Goal: Transaction & Acquisition: Purchase product/service

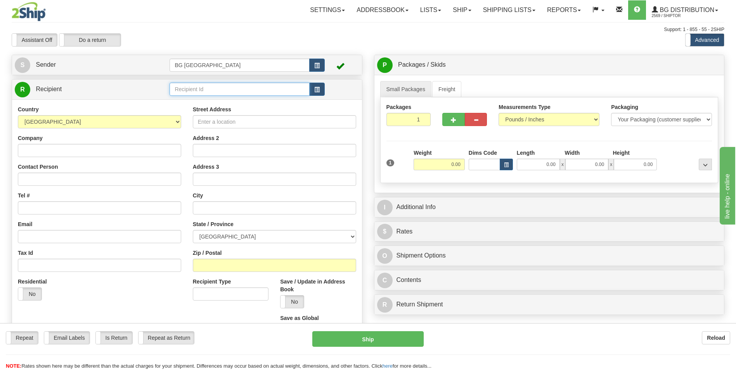
click at [200, 95] on input "text" at bounding box center [240, 89] width 140 height 13
click at [189, 99] on div "60751" at bounding box center [238, 101] width 132 height 9
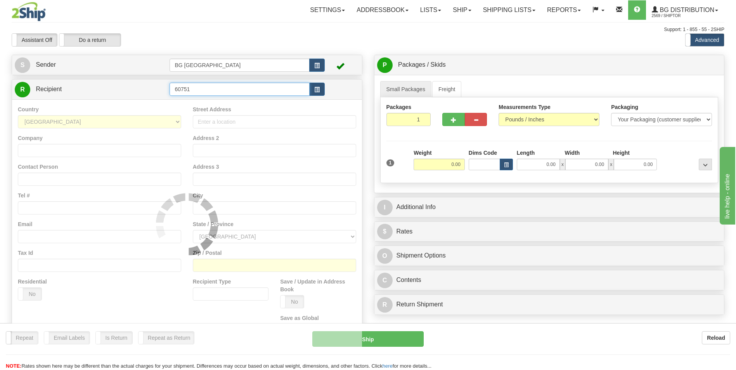
type input "60751"
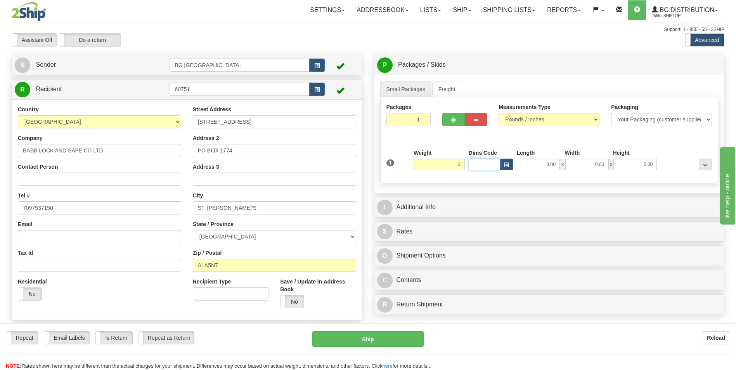
type input "3.00"
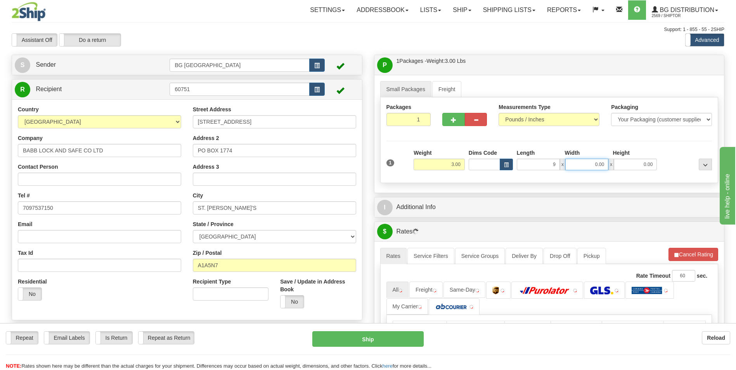
type input "9.00"
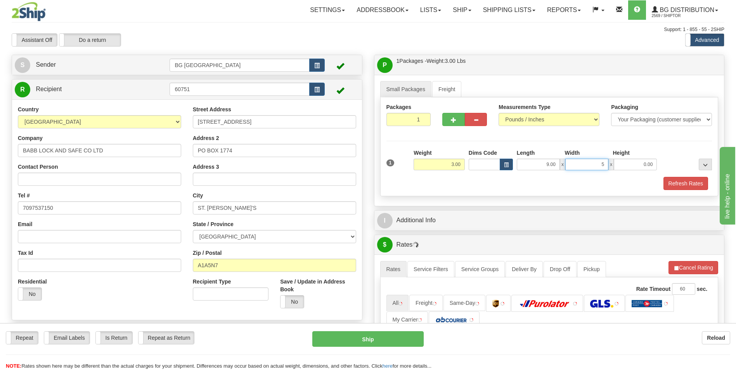
type input "5.00"
type input "3.00"
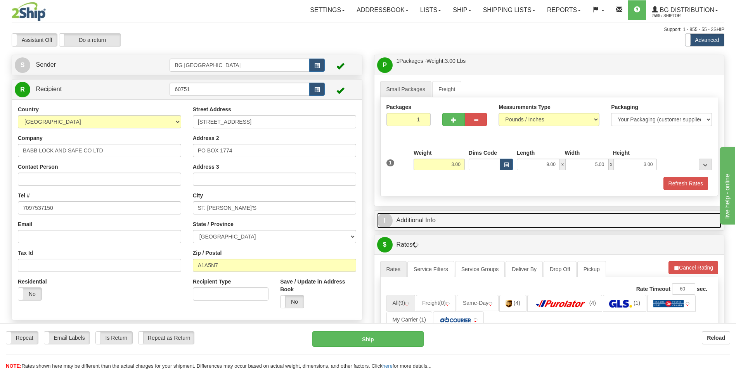
click at [420, 213] on link "I Additional Info" at bounding box center [549, 221] width 345 height 16
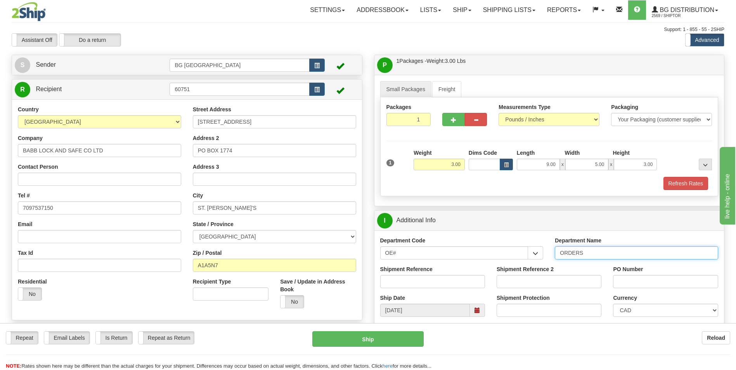
click at [594, 251] on input "ORDERS" at bounding box center [636, 252] width 163 height 13
type input "70182630-00"
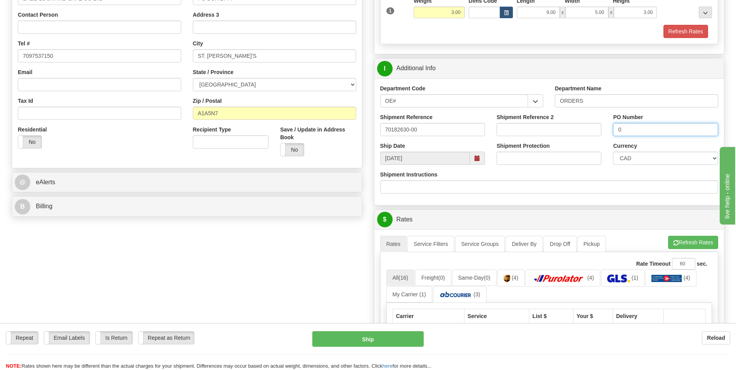
scroll to position [155, 0]
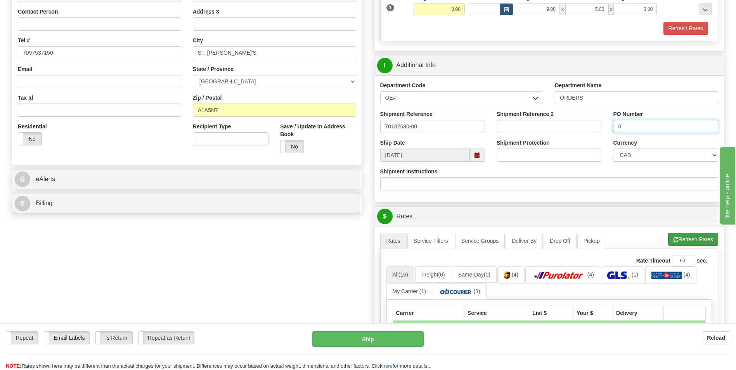
type input "0"
click at [675, 240] on span "button" at bounding box center [675, 239] width 5 height 5
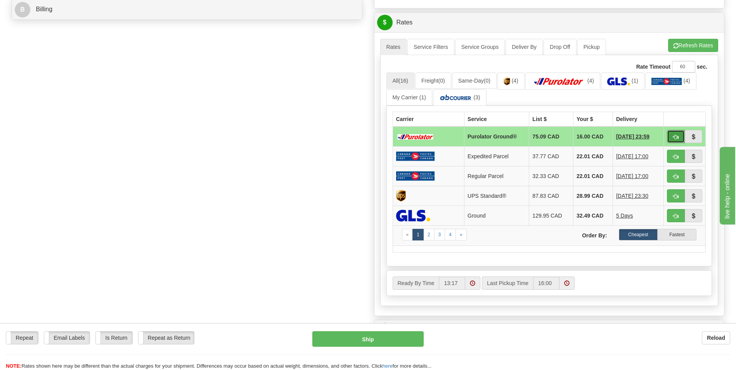
click at [677, 133] on button "button" at bounding box center [676, 136] width 18 height 13
type input "260"
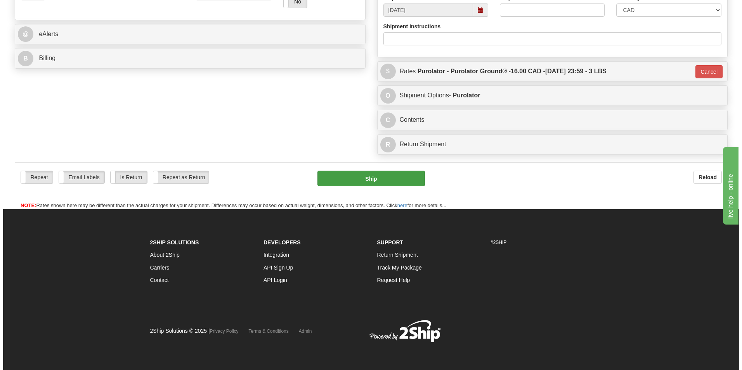
scroll to position [68, 0]
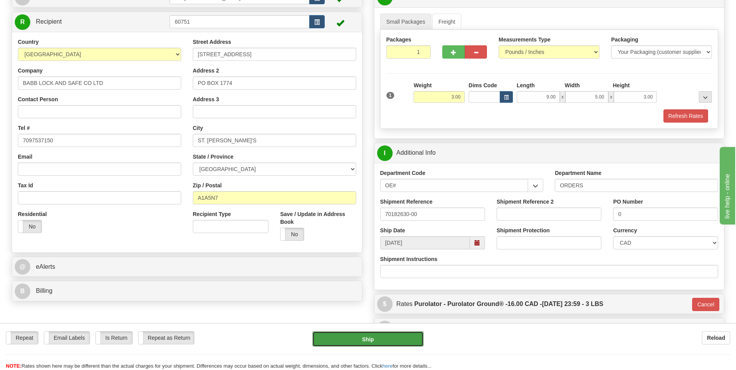
click at [355, 332] on button "Ship" at bounding box center [367, 339] width 111 height 16
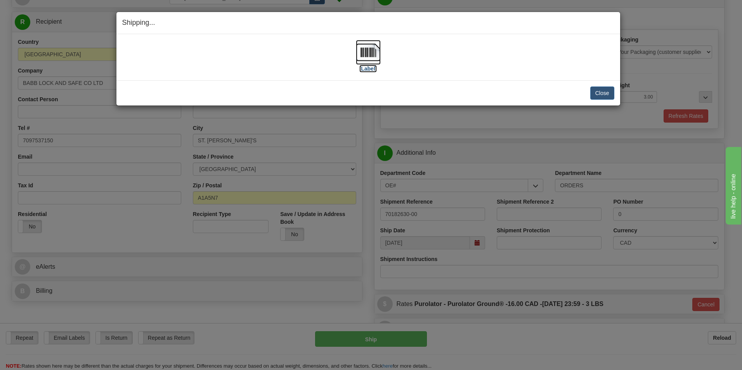
click at [370, 40] on img at bounding box center [368, 52] width 25 height 25
click at [594, 88] on button "Close" at bounding box center [602, 93] width 24 height 13
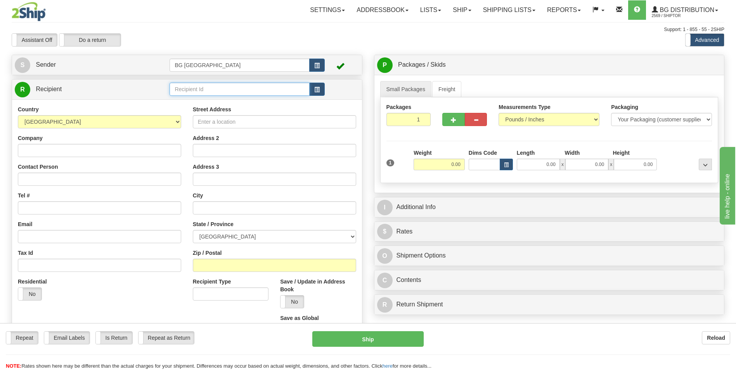
click at [213, 89] on input "text" at bounding box center [240, 89] width 140 height 13
click at [217, 100] on div "60534" at bounding box center [238, 101] width 132 height 9
type input "60534"
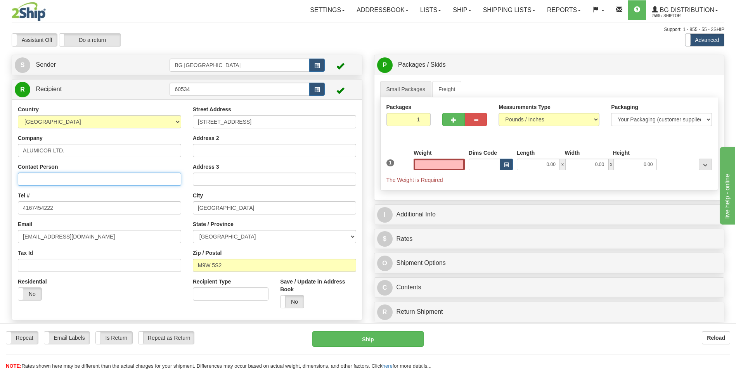
type input "0.00"
click at [84, 175] on input "Contact Person" at bounding box center [99, 179] width 163 height 13
type input "T"
type input "attm: Dominic Di Prospero"
drag, startPoint x: 460, startPoint y: 163, endPoint x: 464, endPoint y: 162, distance: 4.7
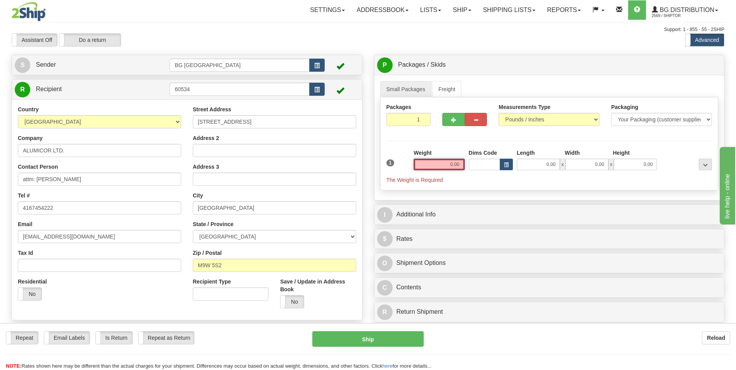
click at [464, 162] on input "0.00" at bounding box center [439, 165] width 51 height 12
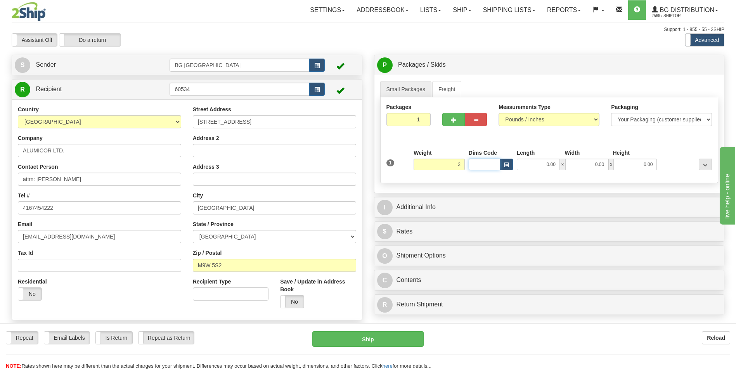
type input "2.00"
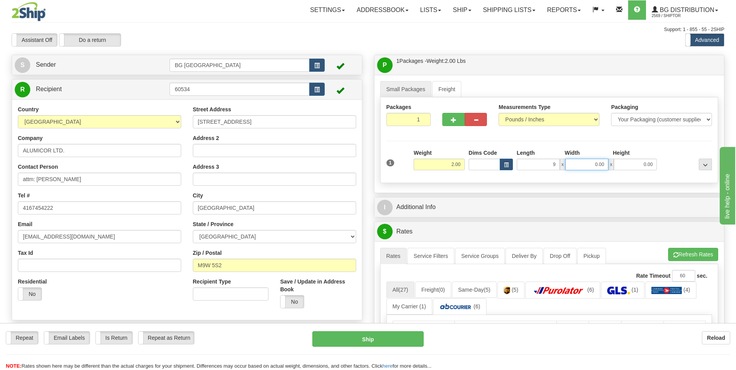
type input "9.00"
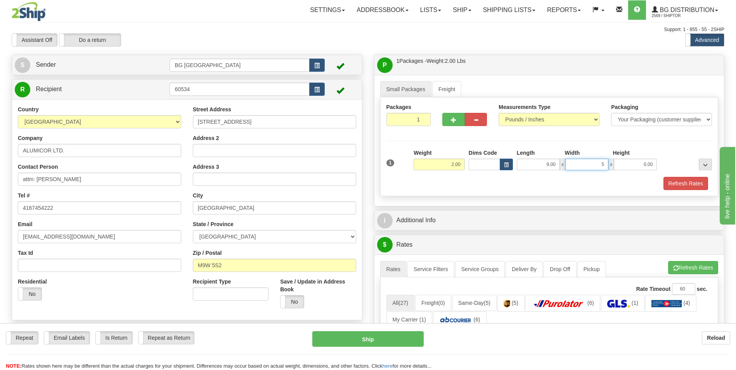
type input "5.00"
type input "7.00"
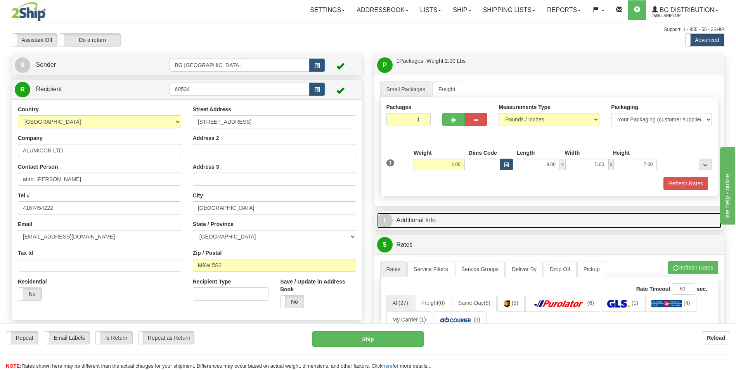
click at [513, 217] on link "I Additional Info" at bounding box center [549, 221] width 345 height 16
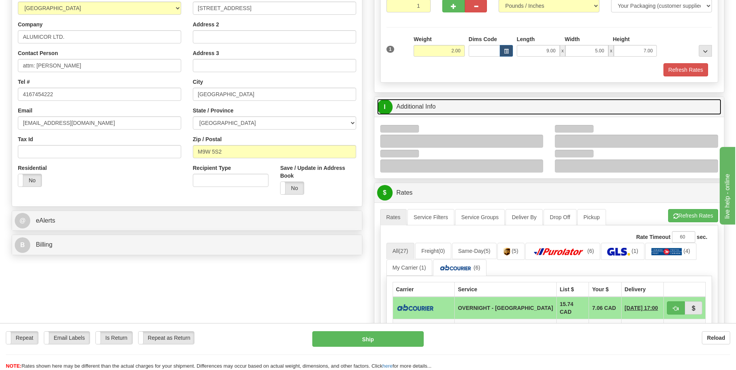
scroll to position [116, 0]
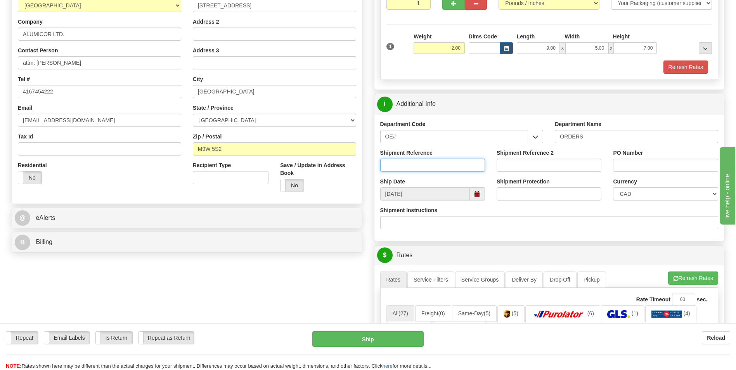
click at [428, 168] on input "Shipment Reference" at bounding box center [432, 165] width 105 height 13
type input "replacement"
click at [650, 168] on input "PO Number" at bounding box center [665, 165] width 105 height 13
paste input "replacement"
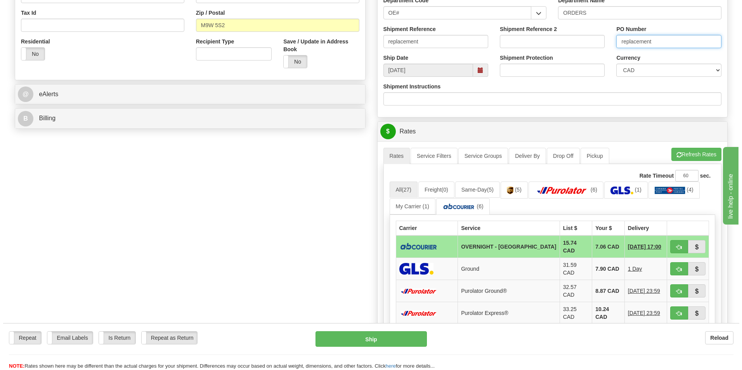
scroll to position [272, 0]
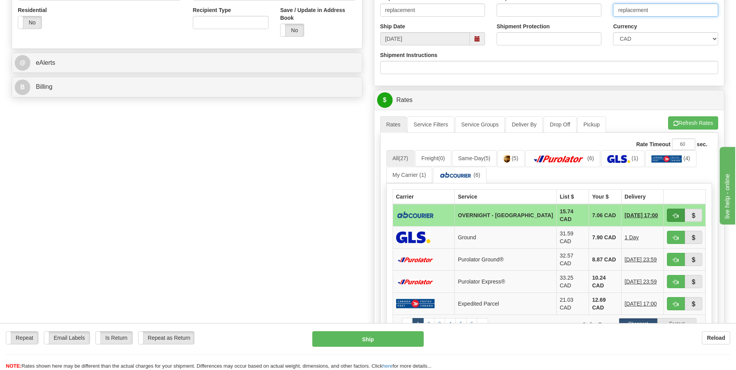
type input "replacement"
click at [671, 213] on button "button" at bounding box center [676, 215] width 18 height 13
type input "4"
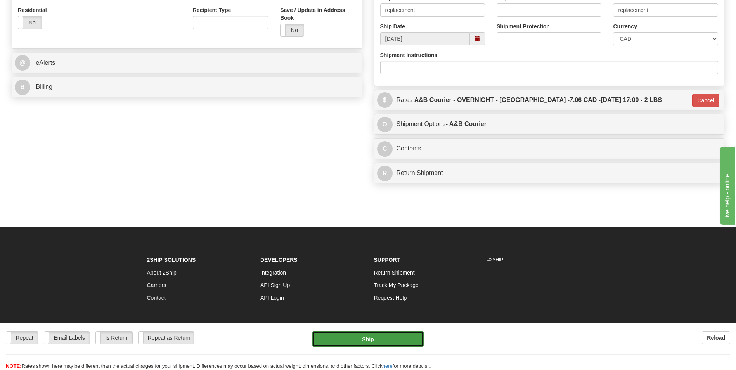
click at [375, 345] on button "Ship" at bounding box center [367, 339] width 111 height 16
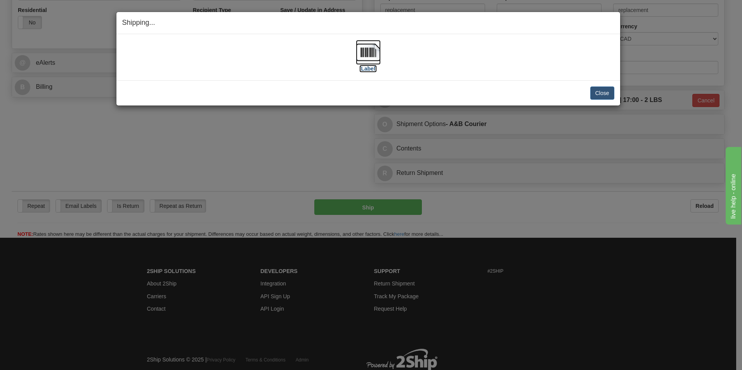
click at [367, 49] on img at bounding box center [368, 52] width 25 height 25
click at [606, 90] on button "Close" at bounding box center [602, 93] width 24 height 13
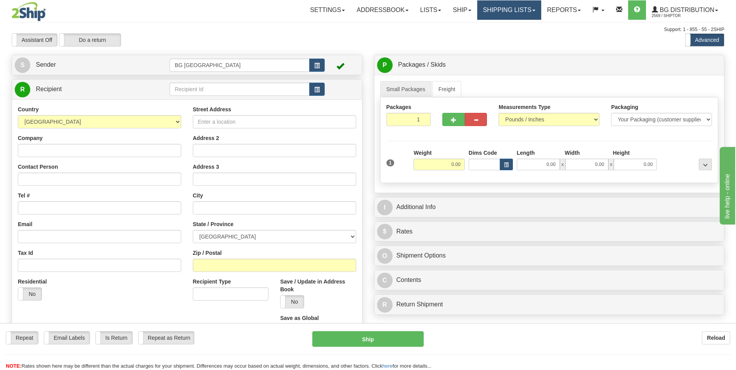
click at [497, 13] on link "Shipping lists" at bounding box center [509, 9] width 64 height 19
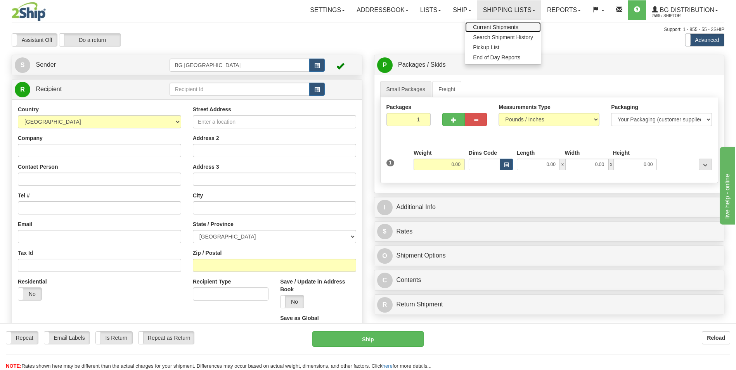
click at [488, 29] on span "Current Shipments" at bounding box center [495, 27] width 45 height 6
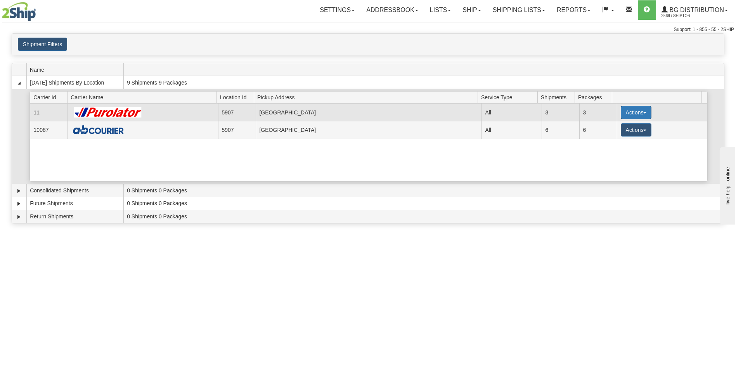
click at [629, 114] on button "Actions" at bounding box center [636, 112] width 31 height 13
click at [607, 128] on span "Details" at bounding box center [607, 126] width 21 height 5
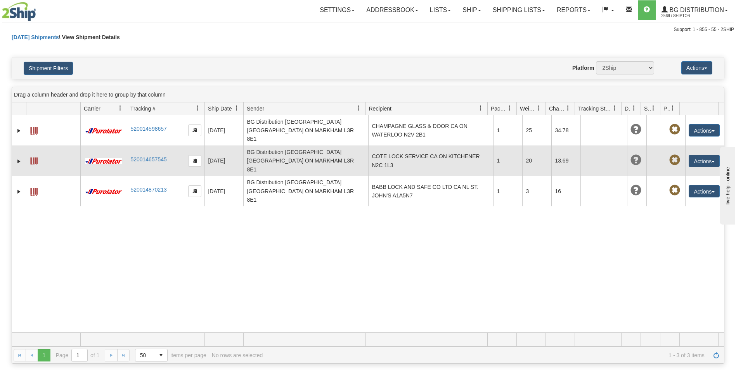
drag, startPoint x: 459, startPoint y: 151, endPoint x: 470, endPoint y: 151, distance: 10.9
click at [459, 151] on td "COTE LOCK SERVICE CA ON KITCHENER N2C 1L3" at bounding box center [430, 160] width 125 height 30
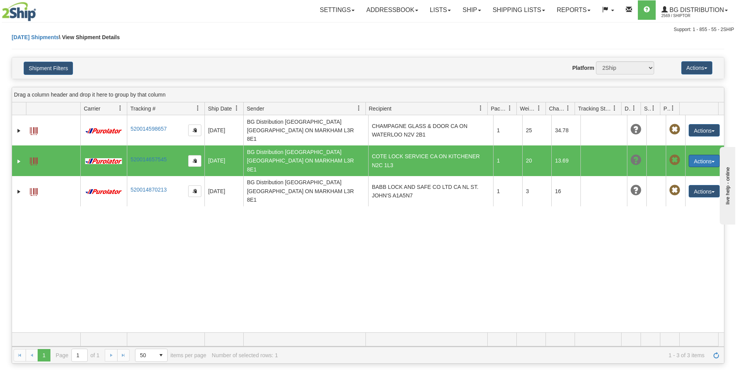
click at [696, 155] on button "Actions" at bounding box center [704, 161] width 31 height 12
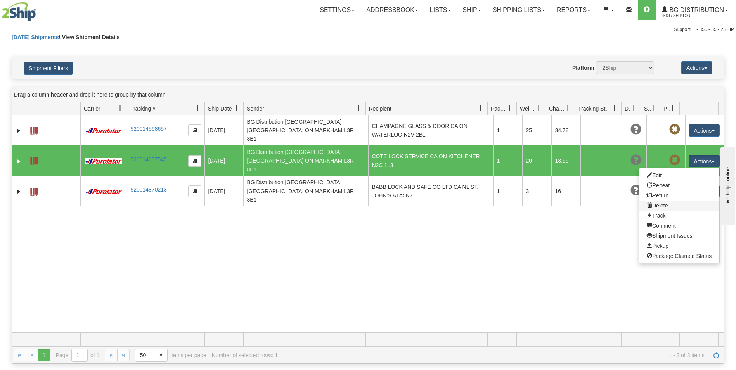
click at [653, 201] on link "Delete" at bounding box center [679, 206] width 80 height 10
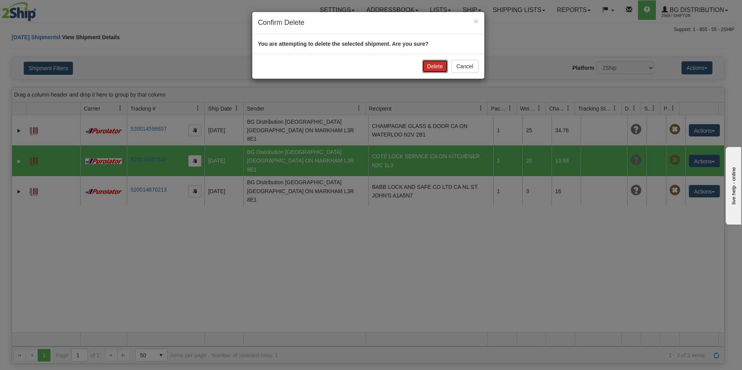
click at [430, 63] on button "Delete" at bounding box center [435, 66] width 26 height 13
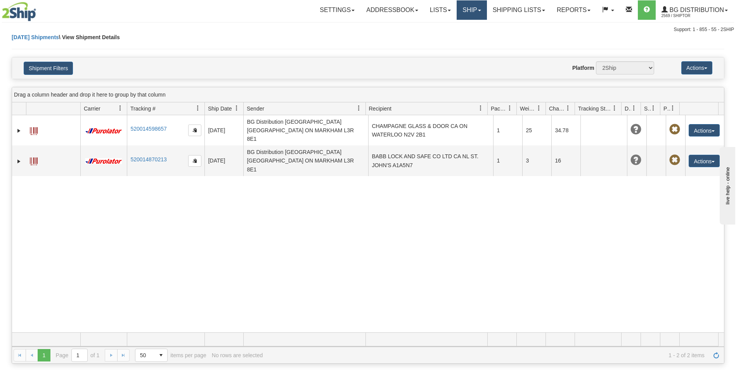
click at [470, 12] on link "Ship" at bounding box center [472, 9] width 30 height 19
click at [457, 26] on span "Ship Screen" at bounding box center [447, 27] width 29 height 6
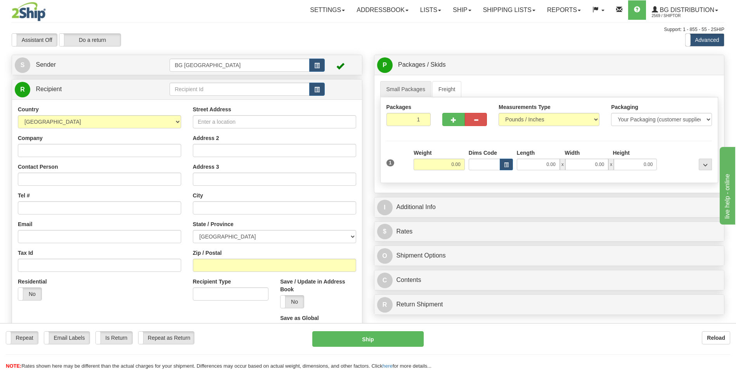
click at [186, 97] on td at bounding box center [247, 89] width 155 height 16
click at [186, 84] on input "text" at bounding box center [240, 89] width 140 height 13
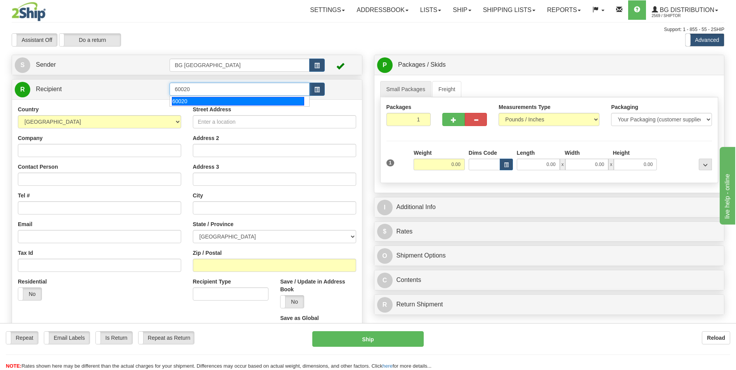
click at [184, 100] on div "60020" at bounding box center [238, 101] width 132 height 9
type input "60020"
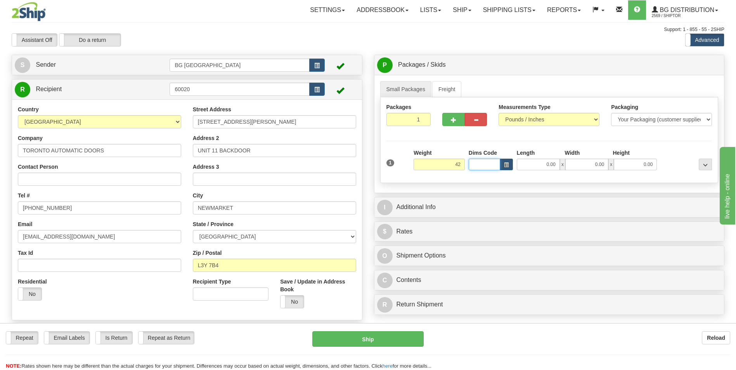
type input "42.00"
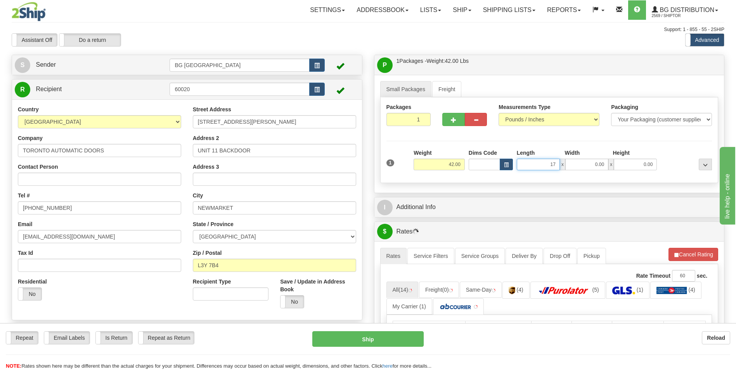
type input "17.00"
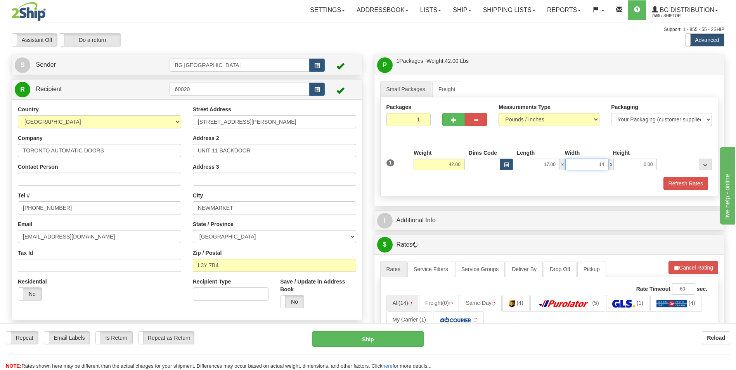
type input "14.00"
type input "9.00"
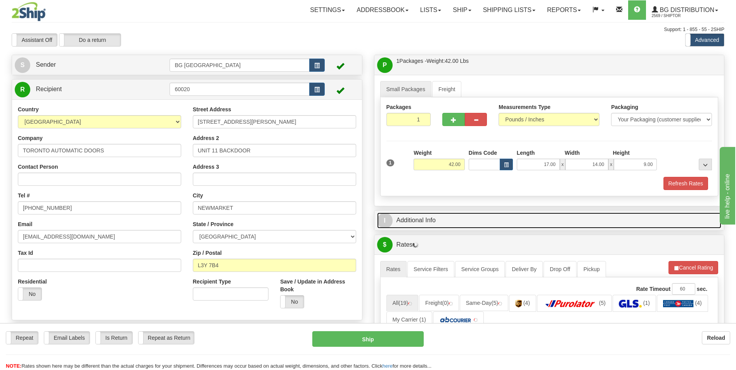
click at [433, 213] on link "I Additional Info" at bounding box center [549, 221] width 345 height 16
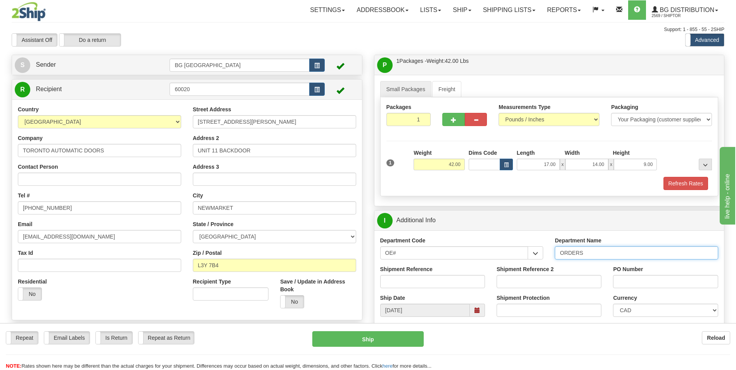
click at [603, 255] on input "ORDERS" at bounding box center [636, 252] width 163 height 13
type input "70182665-00"
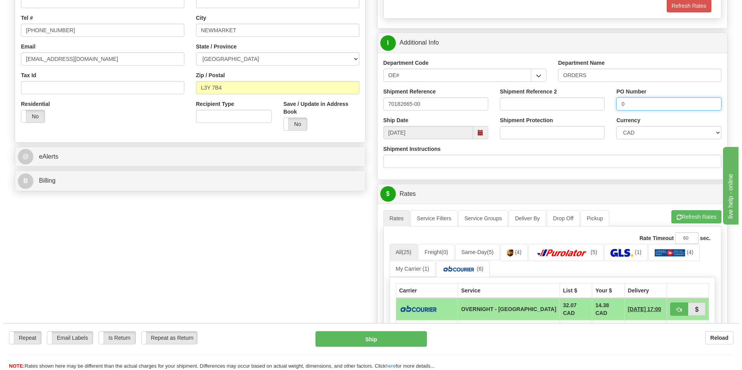
scroll to position [194, 0]
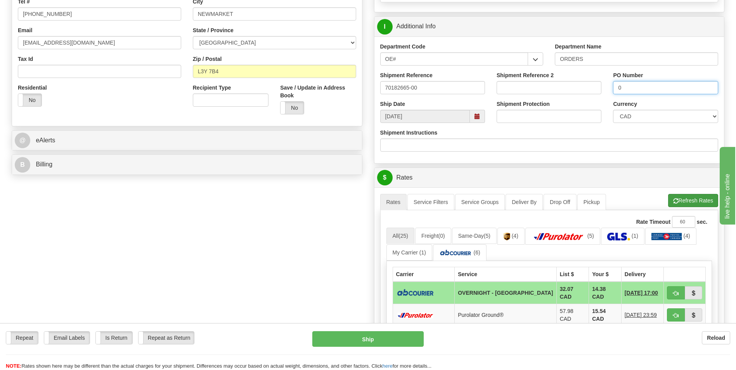
type input "0"
click at [675, 203] on span "button" at bounding box center [675, 201] width 5 height 5
click at [676, 292] on span "button" at bounding box center [675, 293] width 5 height 5
type input "4"
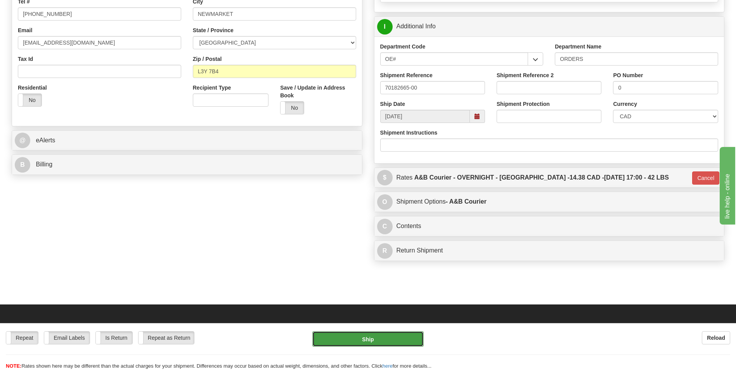
click at [386, 332] on button "Ship" at bounding box center [367, 339] width 111 height 16
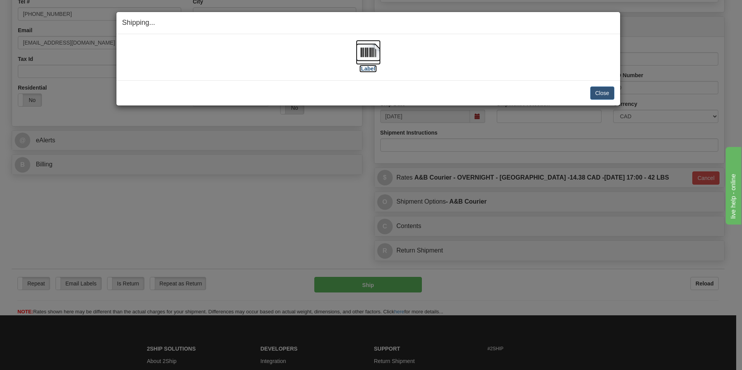
click at [373, 55] on img at bounding box center [368, 52] width 25 height 25
click at [601, 90] on button "Close" at bounding box center [602, 93] width 24 height 13
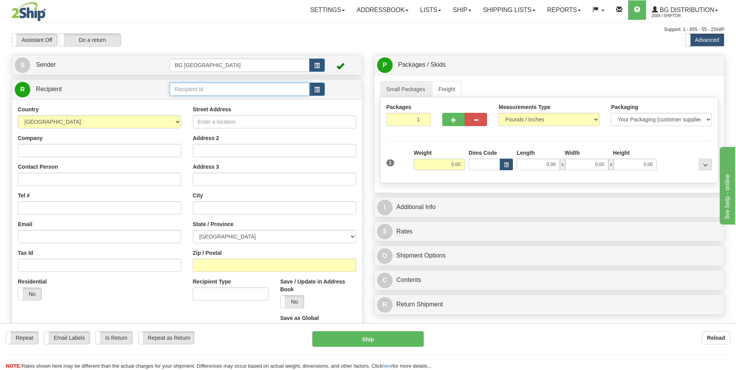
click at [219, 94] on input "text" at bounding box center [240, 89] width 140 height 13
click at [210, 100] on div "60209" at bounding box center [238, 101] width 132 height 9
type input "60209"
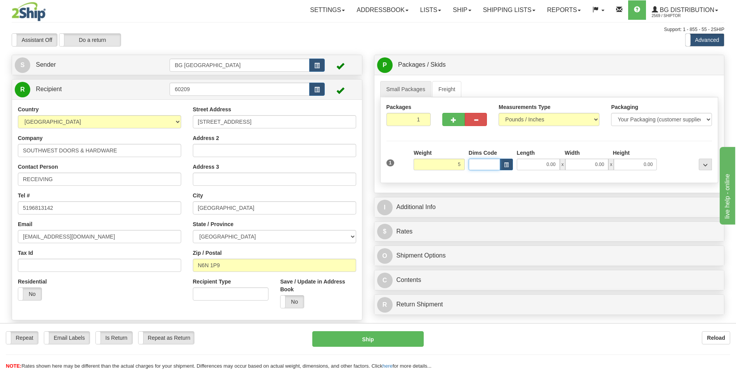
type input "5.00"
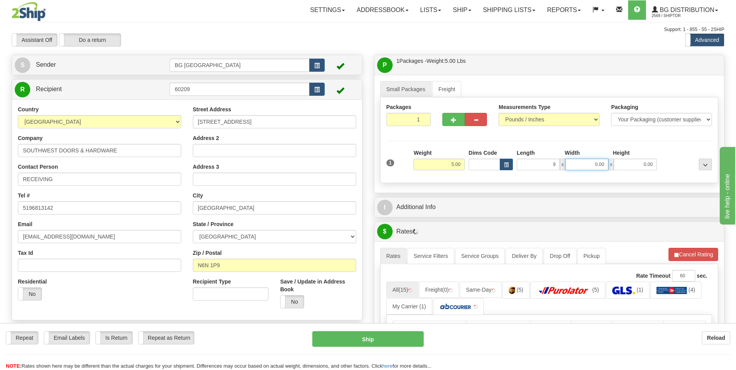
type input "9.00"
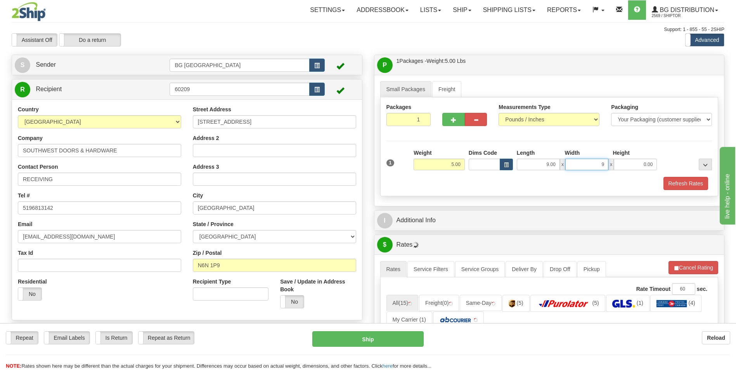
type input "9.00"
type input "5.00"
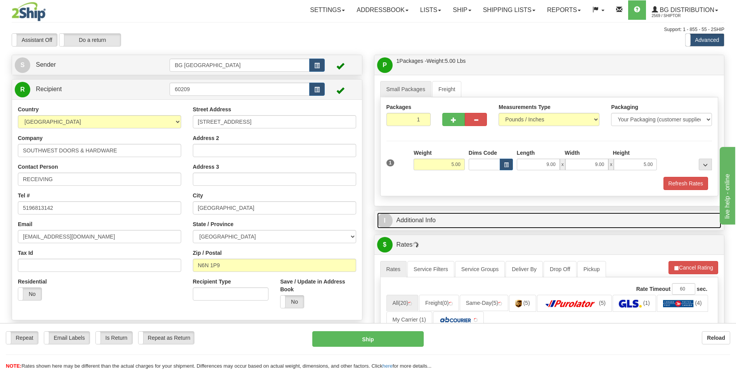
click at [431, 227] on link "I Additional Info" at bounding box center [549, 221] width 345 height 16
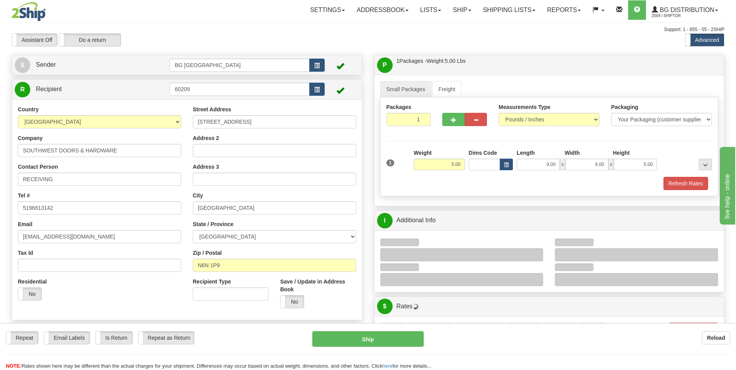
click at [617, 254] on div at bounding box center [636, 254] width 163 height 13
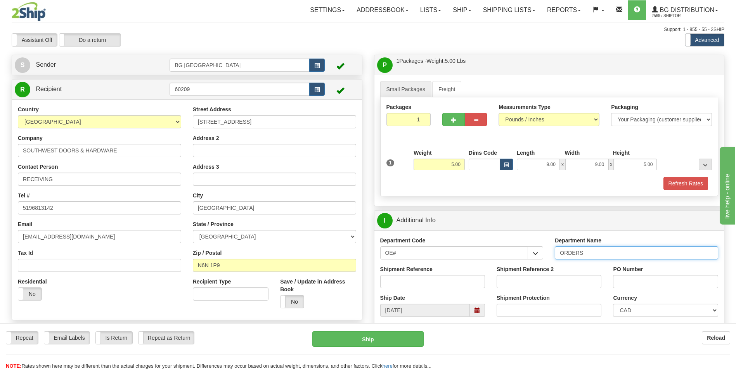
click at [617, 254] on input "ORDERS" at bounding box center [636, 252] width 163 height 13
type input "70182655-00"
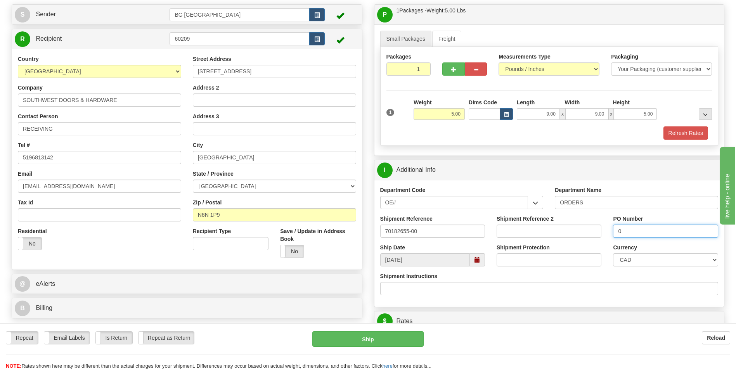
scroll to position [194, 0]
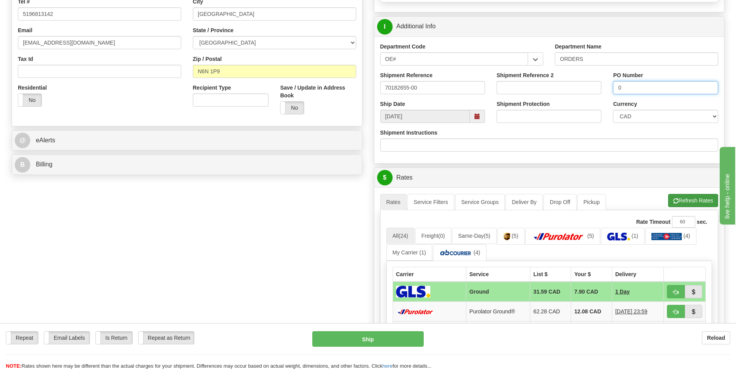
type input "0"
click at [686, 200] on button "Refresh Rates" at bounding box center [693, 200] width 50 height 13
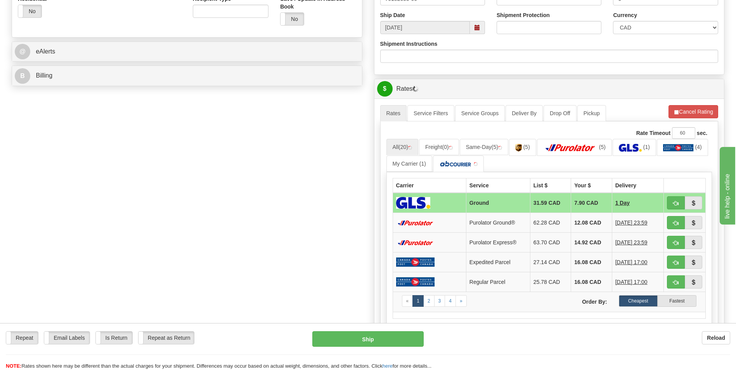
scroll to position [310, 0]
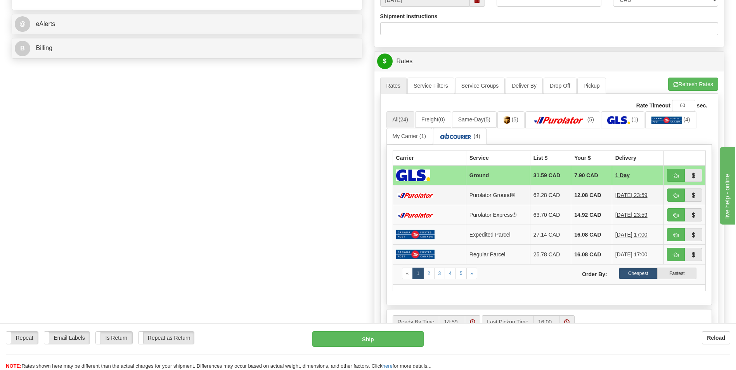
click at [588, 198] on td "12.08 CAD" at bounding box center [591, 195] width 41 height 20
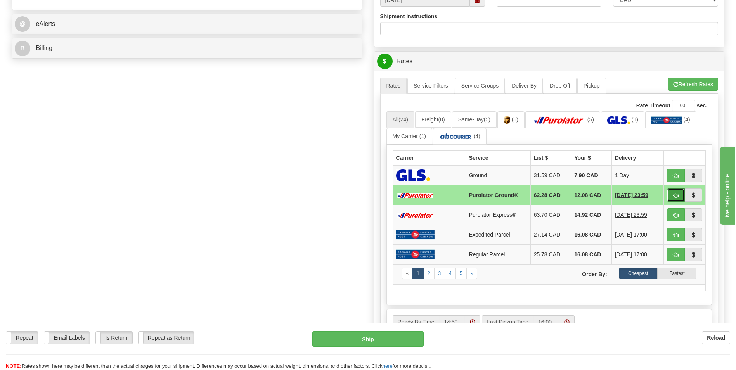
click at [678, 196] on span "button" at bounding box center [675, 195] width 5 height 5
type input "260"
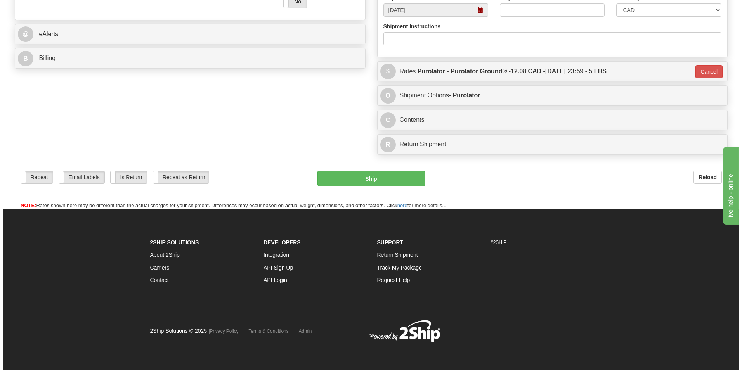
scroll to position [300, 0]
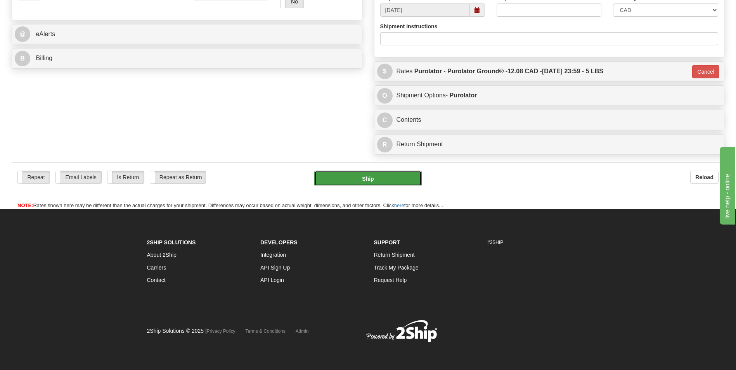
click at [364, 180] on button "Ship" at bounding box center [367, 179] width 107 height 16
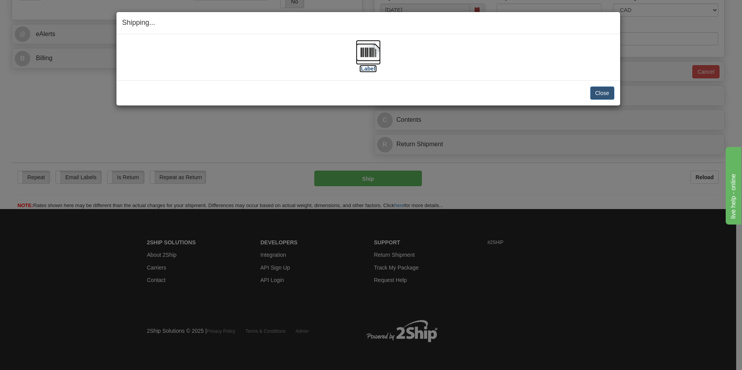
click at [365, 48] on img at bounding box center [368, 52] width 25 height 25
click at [595, 88] on button "Close" at bounding box center [602, 93] width 24 height 13
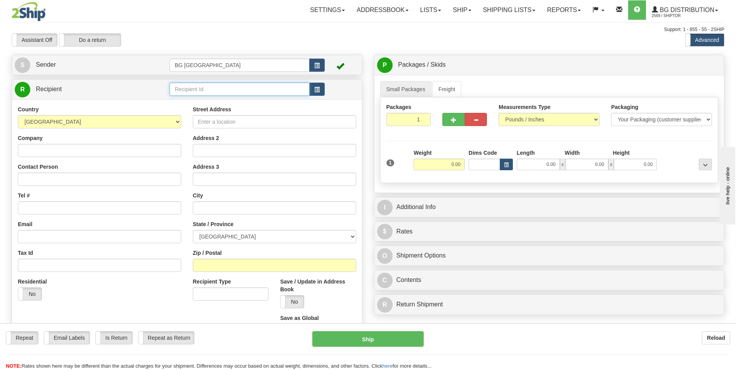
click at [222, 89] on input "text" at bounding box center [240, 89] width 140 height 13
click at [211, 101] on div "60071" at bounding box center [238, 101] width 132 height 9
type input "60071"
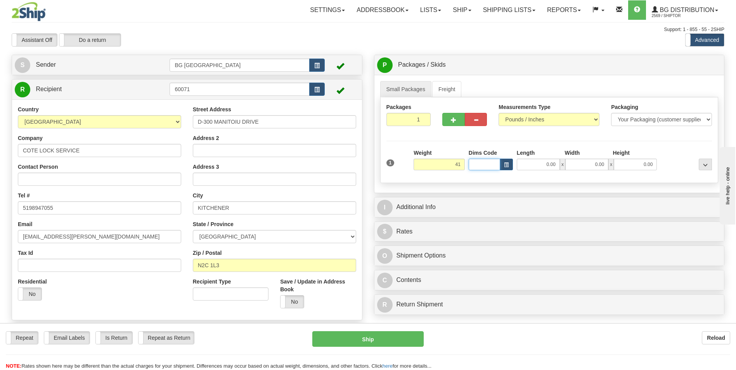
type input "41.00"
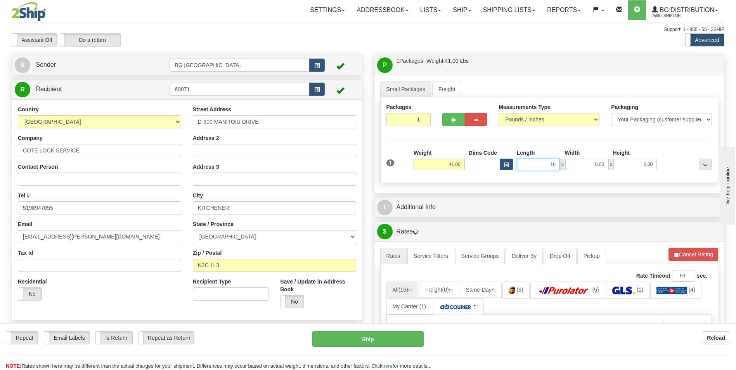
type input "16.00"
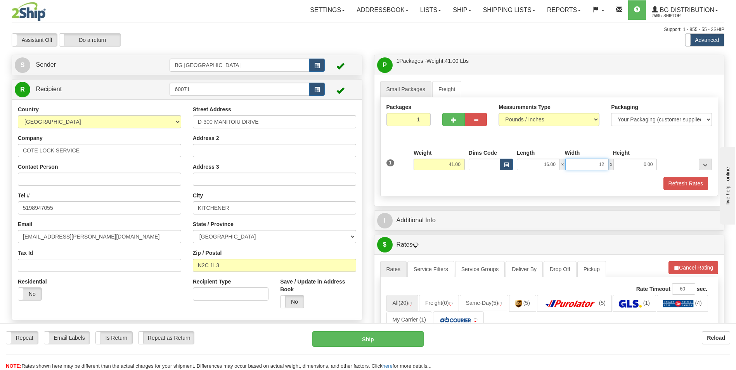
type input "12.00"
type input "10.00"
drag, startPoint x: 447, startPoint y: 207, endPoint x: 445, endPoint y: 210, distance: 4.4
click at [447, 207] on div "P Packages / Skids 1 Packages - Weight: 41.00 Lbs 1 Skids - Weight: NaN Lbs Shi…" at bounding box center [549, 335] width 362 height 561
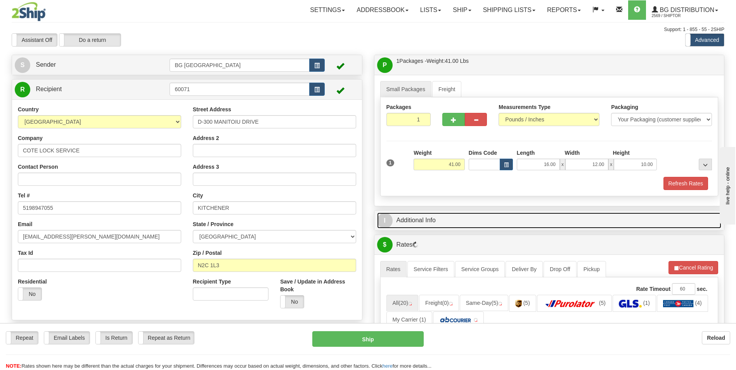
click at [442, 214] on link "I Additional Info" at bounding box center [549, 221] width 345 height 16
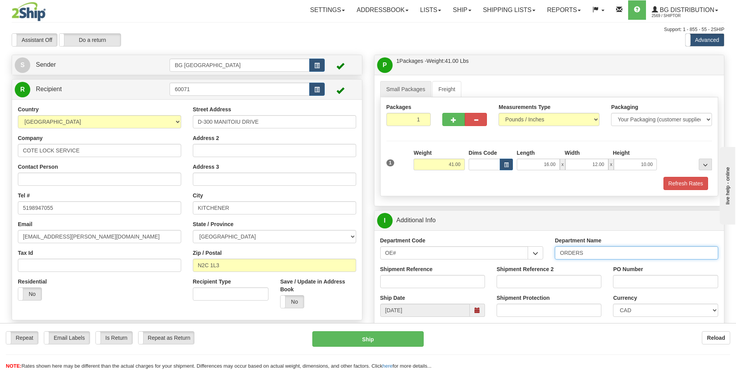
click at [610, 256] on input "ORDERS" at bounding box center [636, 252] width 163 height 13
type input "70182577-00"
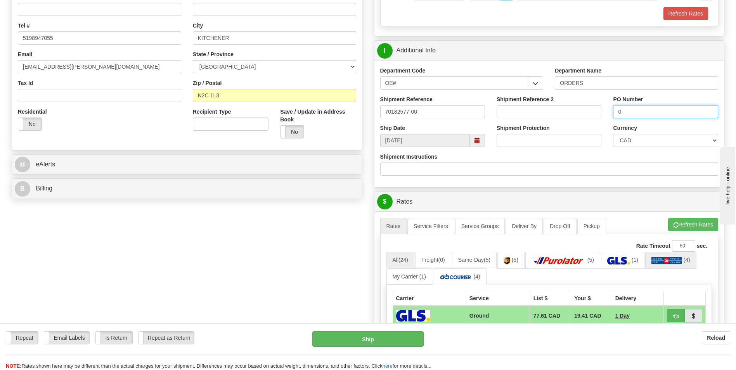
scroll to position [194, 0]
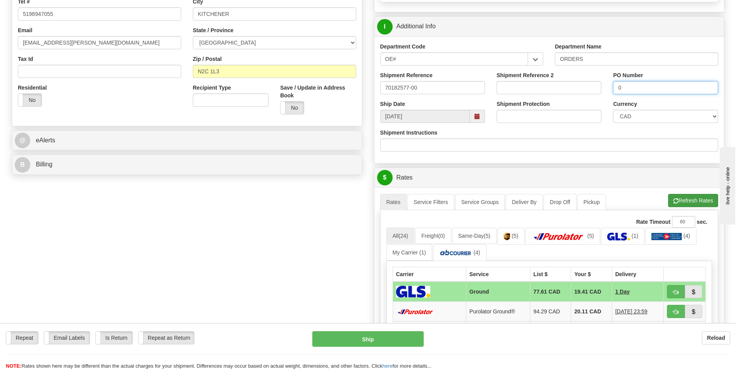
type input "0"
click at [686, 199] on button "Refresh Rates" at bounding box center [693, 200] width 50 height 13
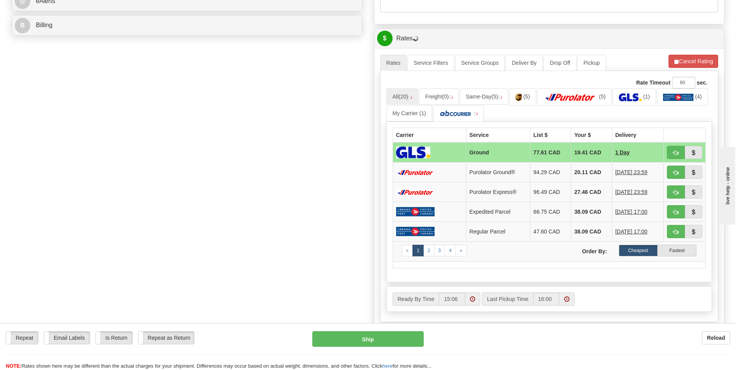
scroll to position [349, 0]
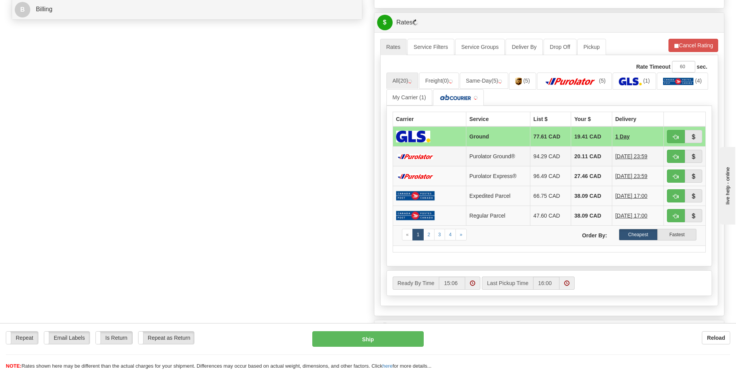
click at [573, 158] on td "20.11 CAD" at bounding box center [591, 157] width 41 height 20
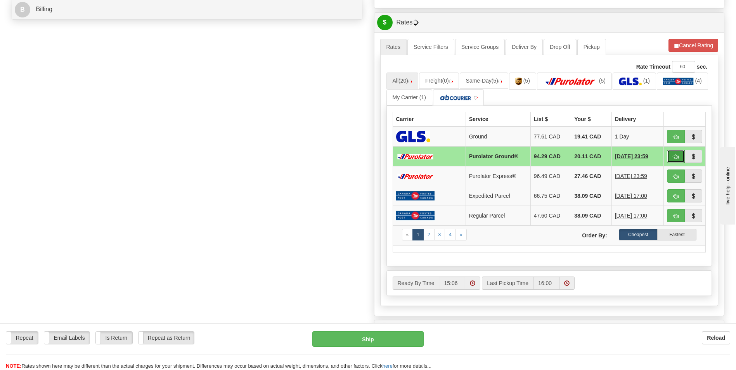
click at [674, 156] on span "button" at bounding box center [675, 156] width 5 height 5
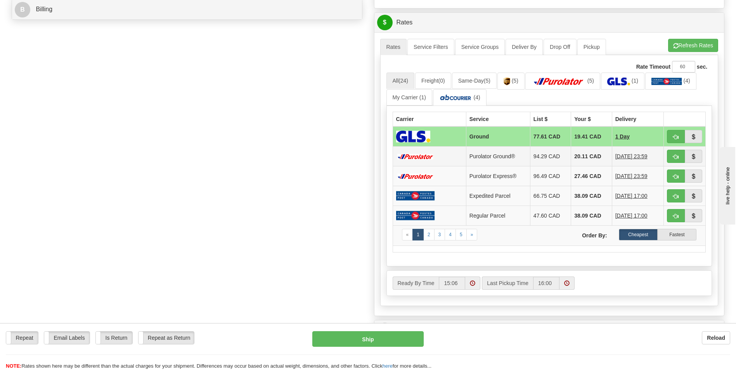
click at [572, 155] on td "20.11 CAD" at bounding box center [591, 157] width 41 height 20
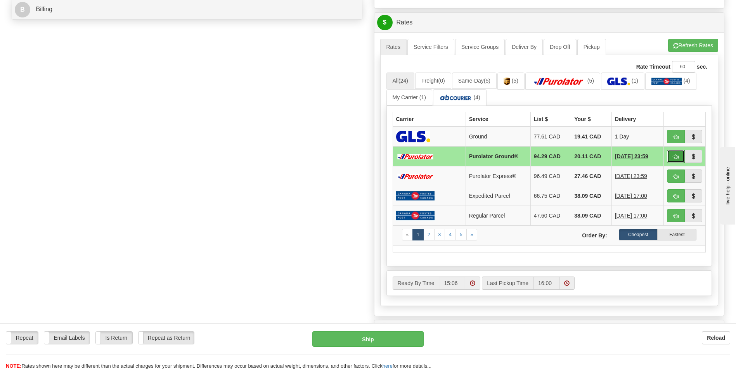
click at [673, 159] on span "button" at bounding box center [675, 156] width 5 height 5
type input "260"
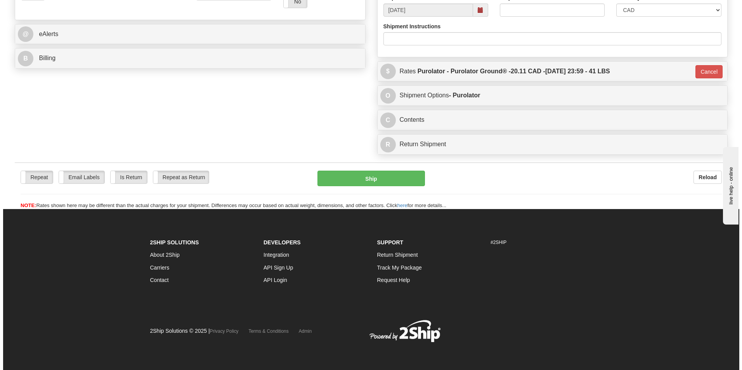
scroll to position [300, 0]
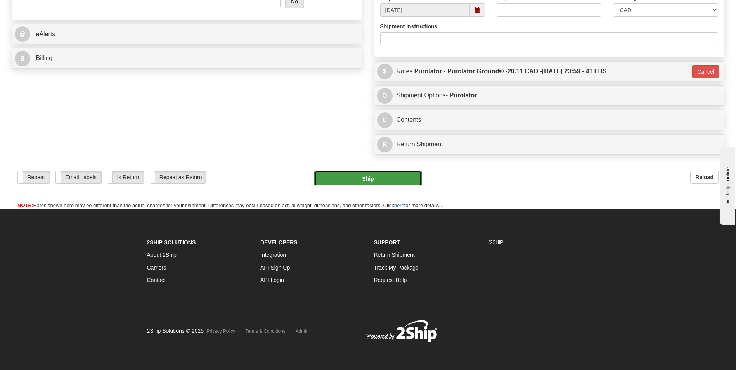
click at [406, 174] on button "Ship" at bounding box center [367, 179] width 107 height 16
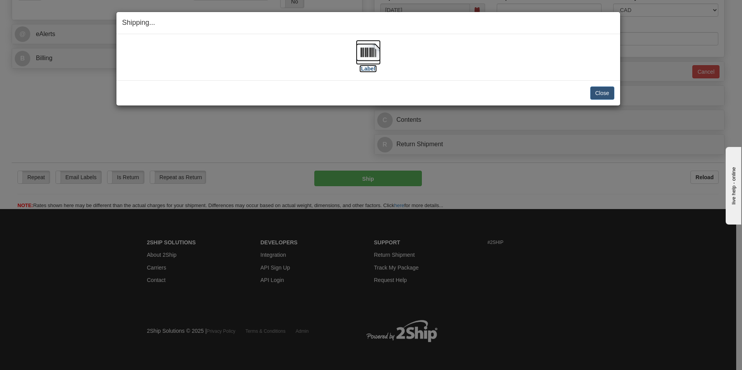
click at [375, 63] on img at bounding box center [368, 52] width 25 height 25
click at [596, 87] on button "Close" at bounding box center [602, 93] width 24 height 13
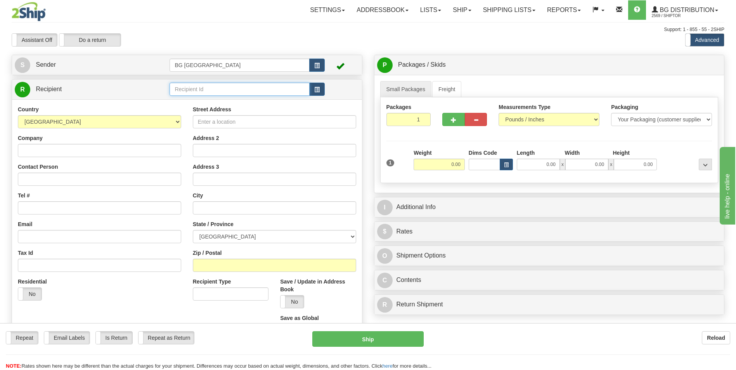
click at [207, 84] on input "text" at bounding box center [240, 89] width 140 height 13
click at [199, 98] on div "60829" at bounding box center [238, 101] width 132 height 9
type input "60829"
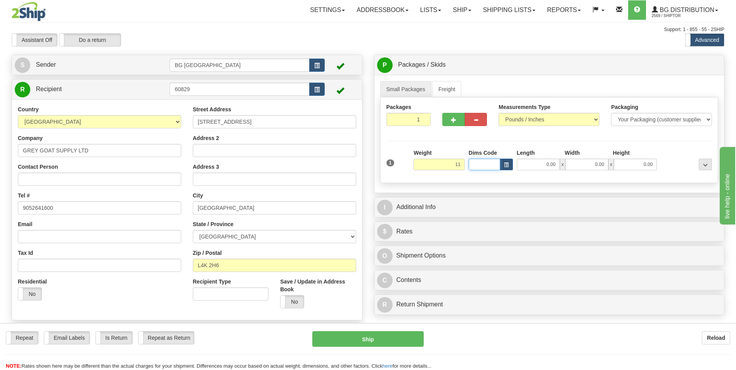
type input "11.00"
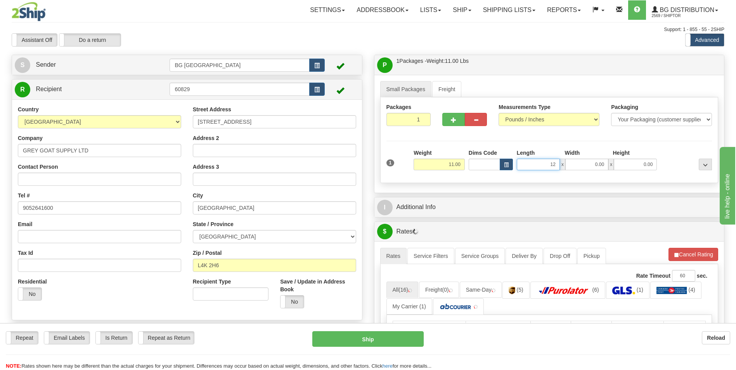
type input "12.00"
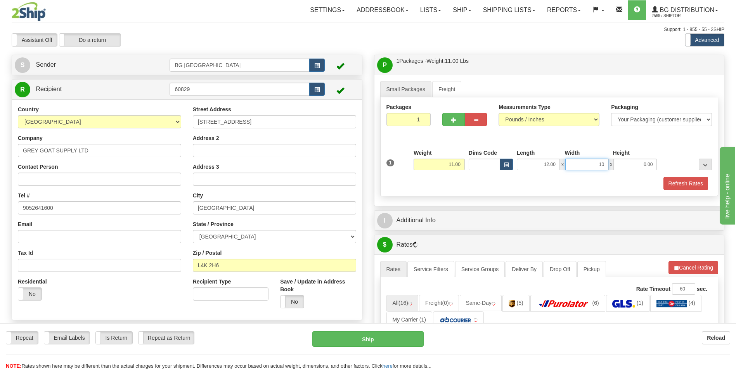
type input "10.00"
type input "8.00"
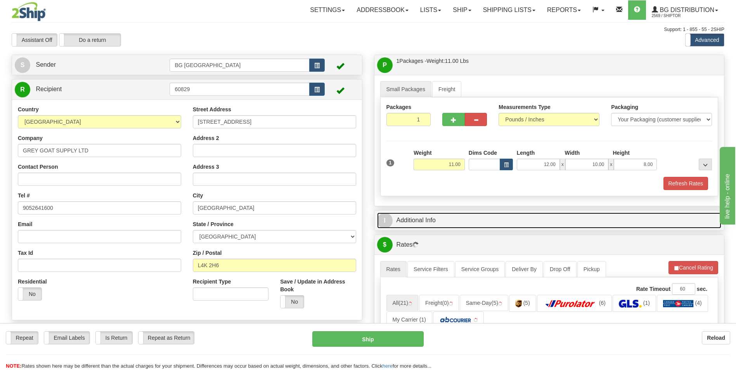
click at [431, 228] on link "I Additional Info" at bounding box center [549, 221] width 345 height 16
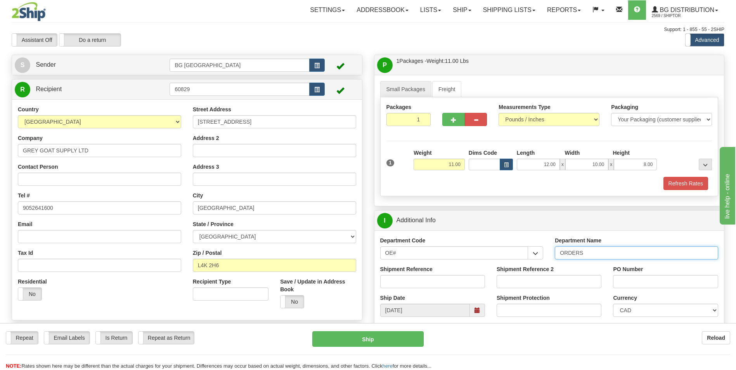
click at [598, 253] on input "ORDERS" at bounding box center [636, 252] width 163 height 13
type input "70182645-00"
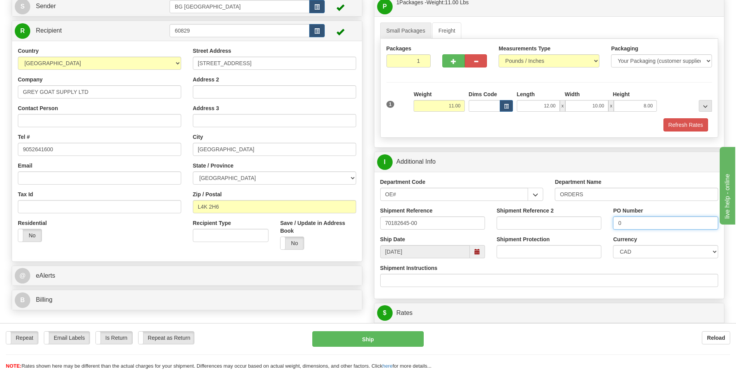
scroll to position [194, 0]
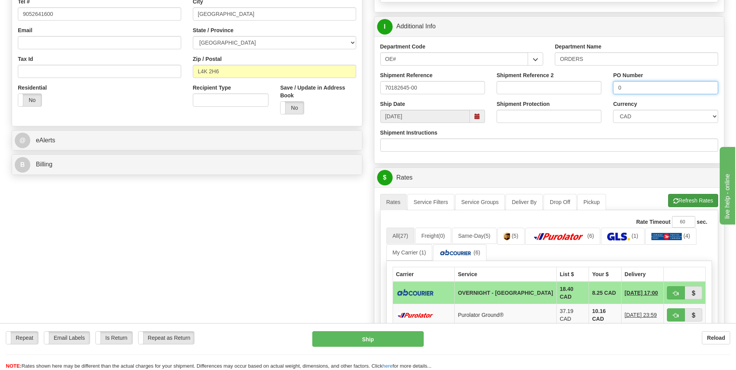
type input "0"
click at [685, 194] on button "Refresh Rates" at bounding box center [693, 200] width 50 height 13
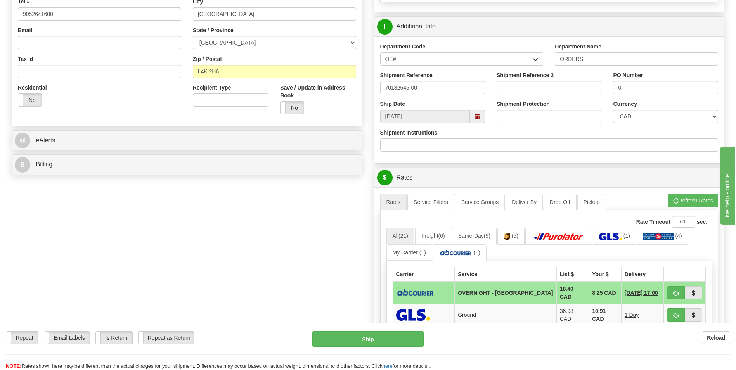
scroll to position [310, 0]
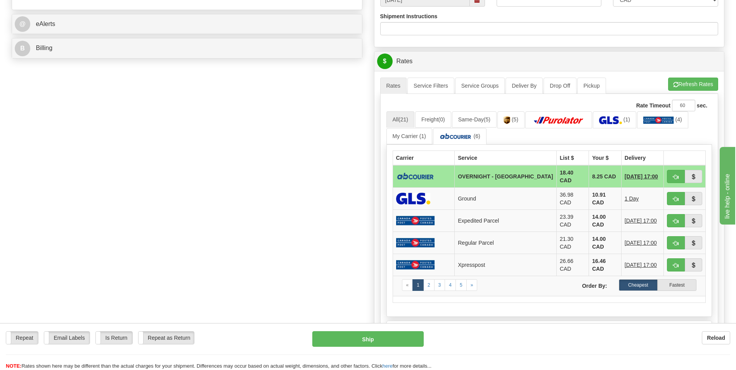
click at [593, 168] on td "8.25 CAD" at bounding box center [605, 176] width 33 height 23
click at [670, 177] on button "button" at bounding box center [676, 176] width 18 height 13
type input "4"
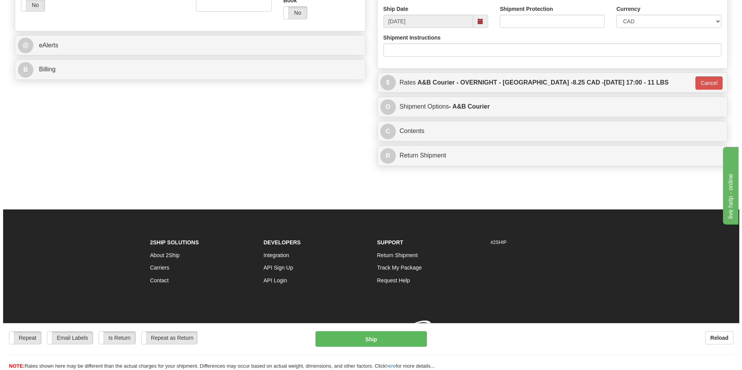
scroll to position [300, 0]
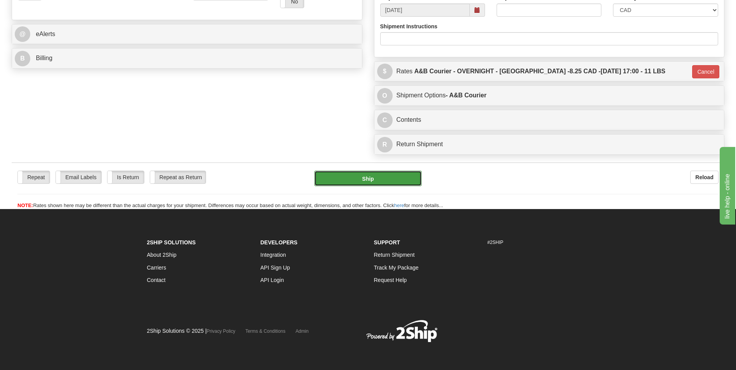
click at [385, 182] on button "Ship" at bounding box center [367, 179] width 107 height 16
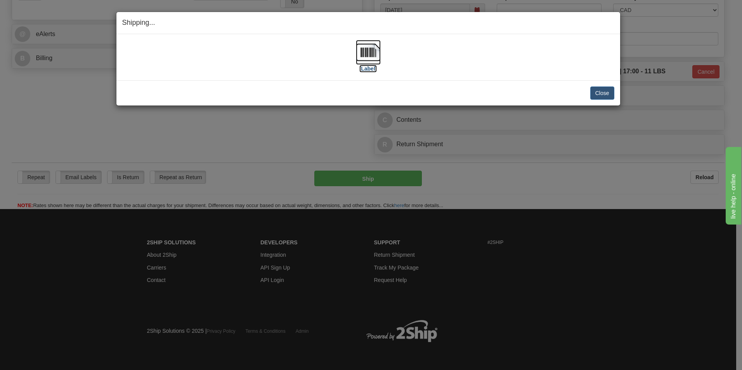
click at [363, 54] on img at bounding box center [368, 52] width 25 height 25
click at [596, 95] on button "Close" at bounding box center [602, 93] width 24 height 13
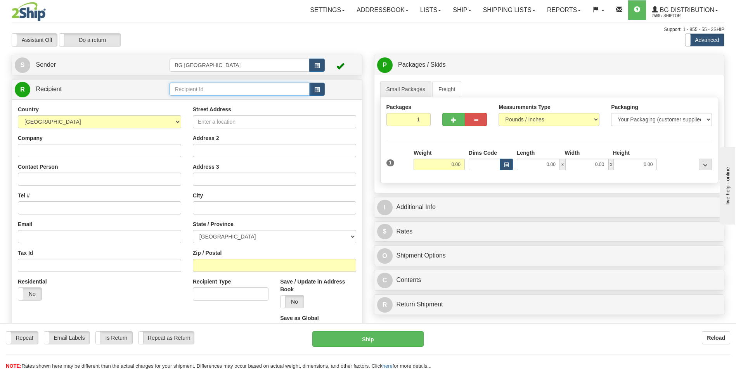
click at [199, 90] on input "text" at bounding box center [240, 89] width 140 height 13
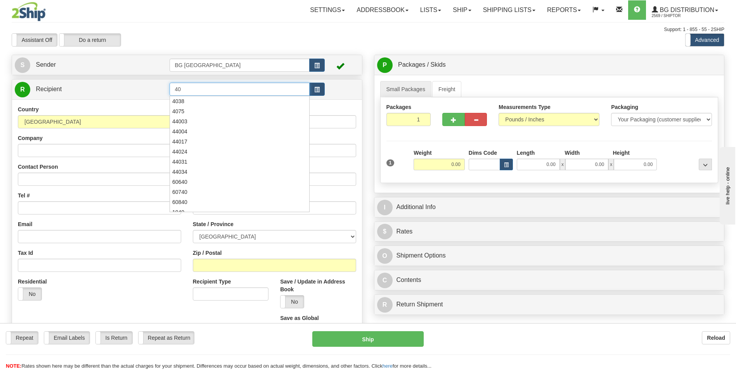
type input "4"
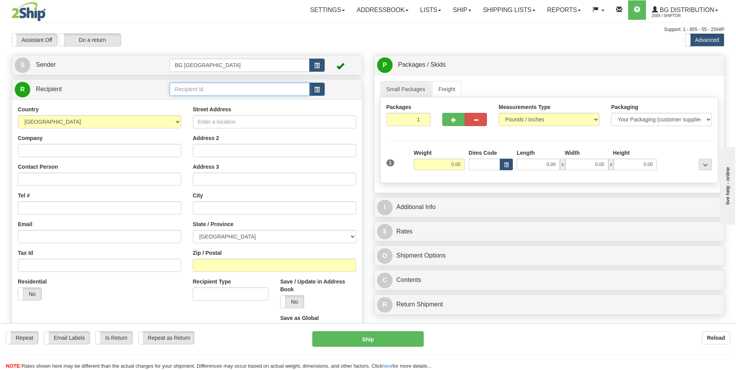
type input "5"
click at [191, 99] on div "60545" at bounding box center [238, 101] width 132 height 9
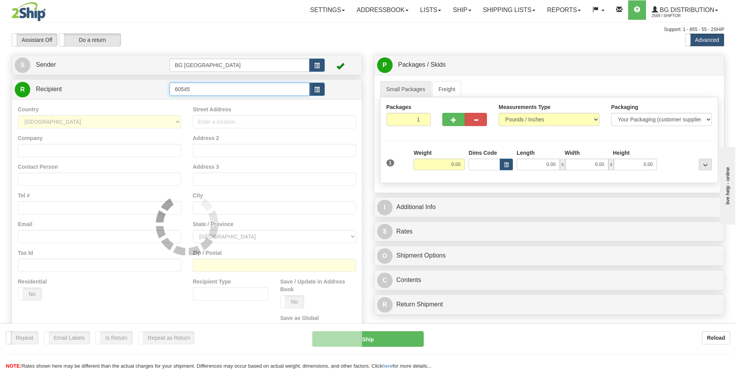
type input "60545"
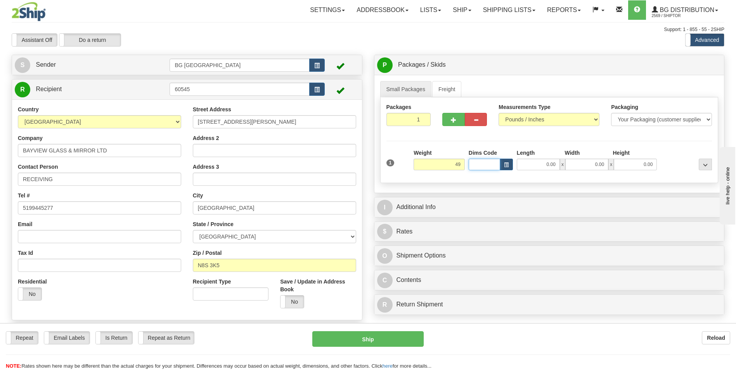
type input "49.00"
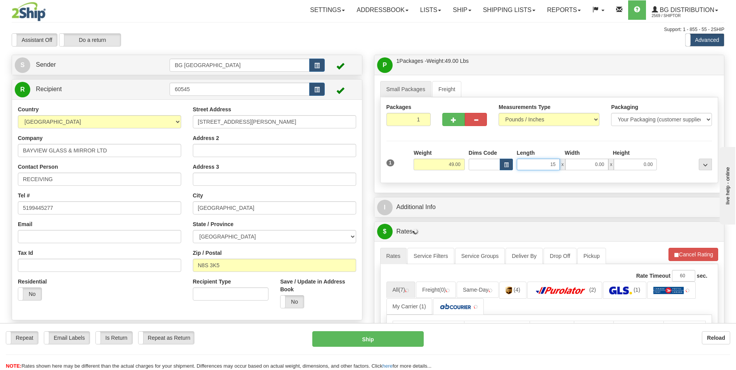
type input "15.00"
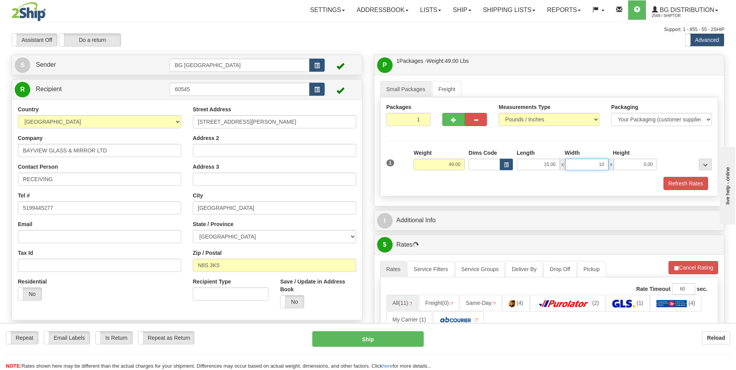
type input "10.00"
type input "10"
type input "10.00"
click at [451, 122] on span "button" at bounding box center [453, 120] width 5 height 5
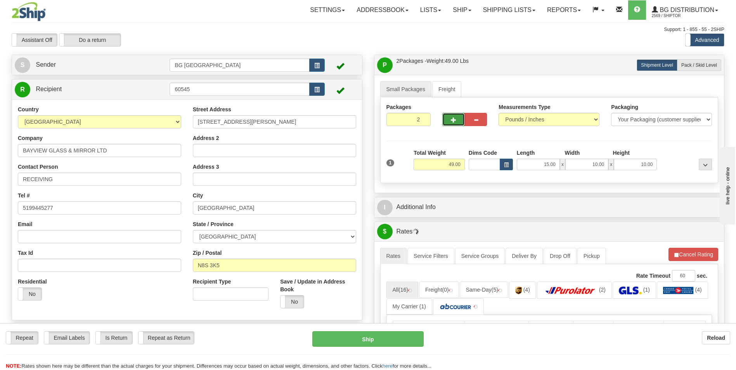
click at [451, 122] on span "button" at bounding box center [453, 120] width 5 height 5
type input "3"
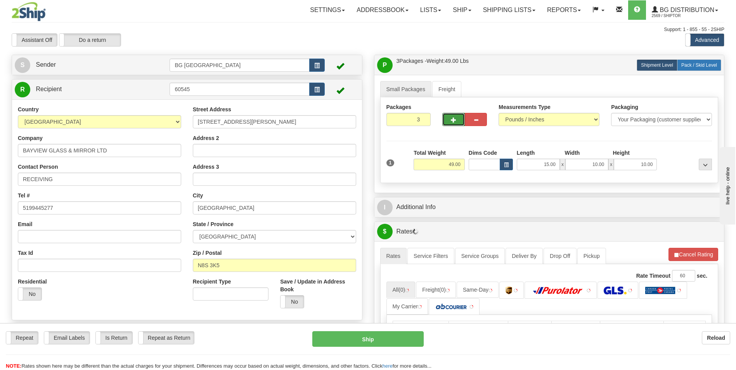
click at [692, 66] on span "Pack / Skid Level" at bounding box center [699, 64] width 36 height 5
radio input "true"
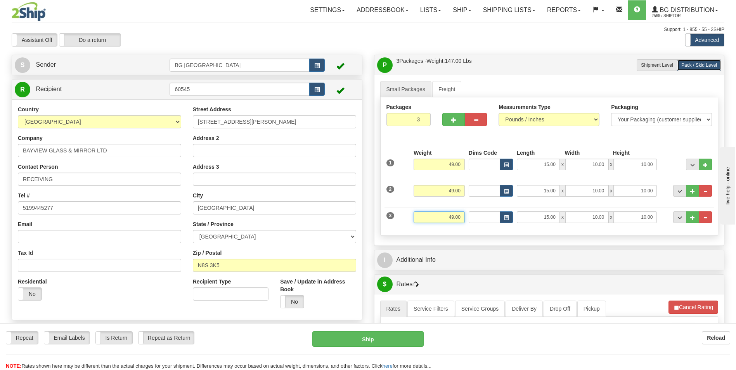
click at [446, 219] on input "49.00" at bounding box center [439, 217] width 51 height 12
type input "12.00"
type input "18.00"
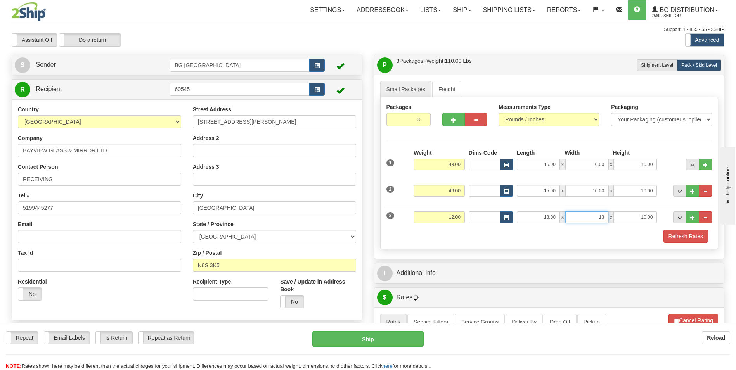
type input "13.00"
type input "4.00"
click at [689, 218] on button "..." at bounding box center [692, 217] width 13 height 12
type input "4"
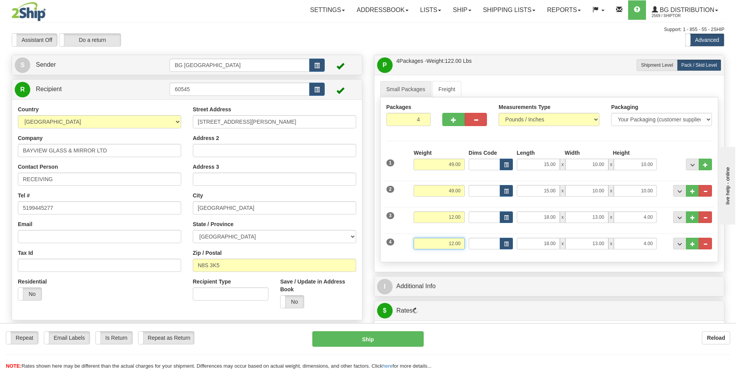
click at [461, 247] on input "12.00" at bounding box center [439, 244] width 51 height 12
type input "40.00"
type input "12.00"
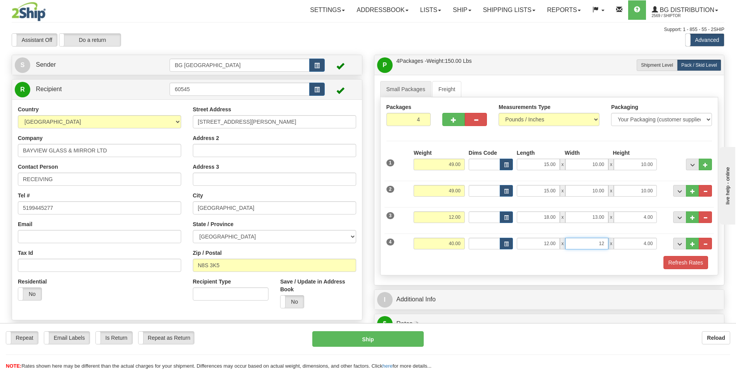
type input "12.00"
click at [670, 264] on button "Refresh Rates" at bounding box center [685, 262] width 45 height 13
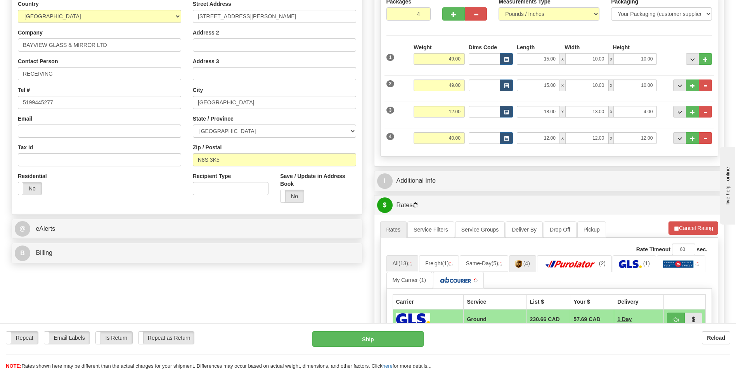
scroll to position [116, 0]
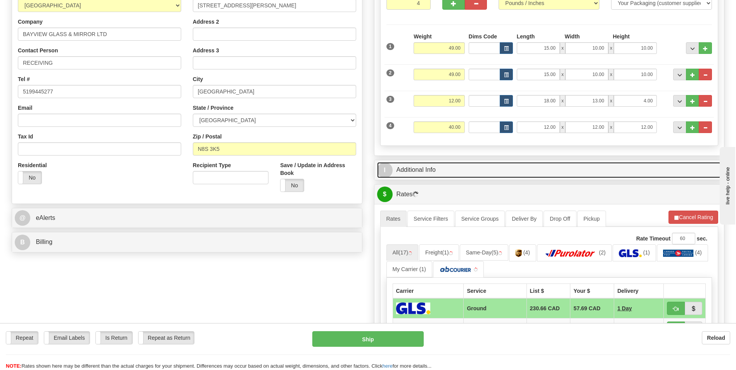
click at [443, 172] on link "I Additional Info" at bounding box center [549, 170] width 345 height 16
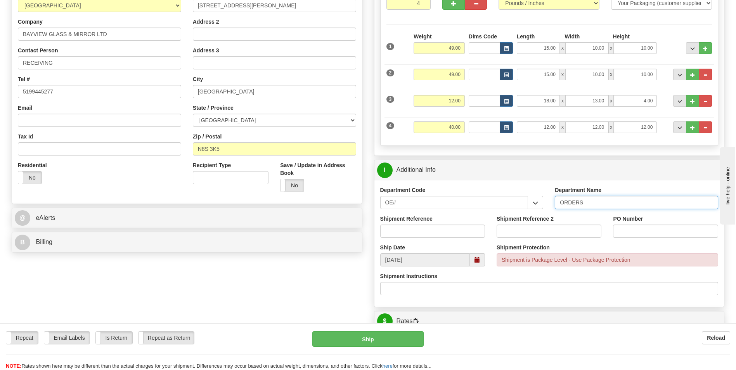
click at [601, 200] on input "ORDERS" at bounding box center [636, 202] width 163 height 13
type input "70182662-00"
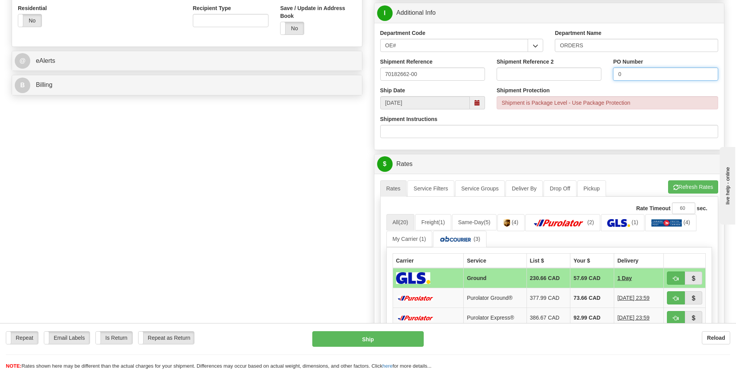
scroll to position [310, 0]
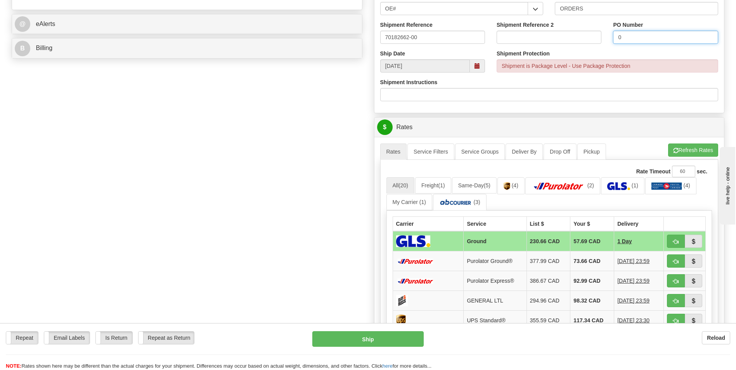
type input "0"
click at [690, 159] on ul "Rates Service Filters Service Groups Deliver By Drop Off Pickup Refresh Rates C…" at bounding box center [549, 152] width 338 height 16
click at [691, 150] on button "Refresh Rates" at bounding box center [693, 150] width 50 height 13
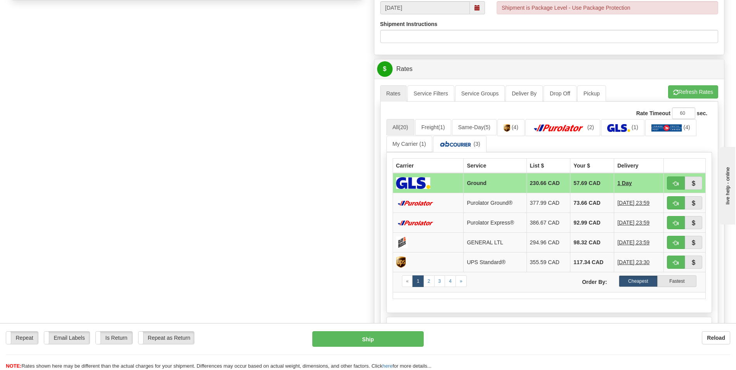
scroll to position [388, 0]
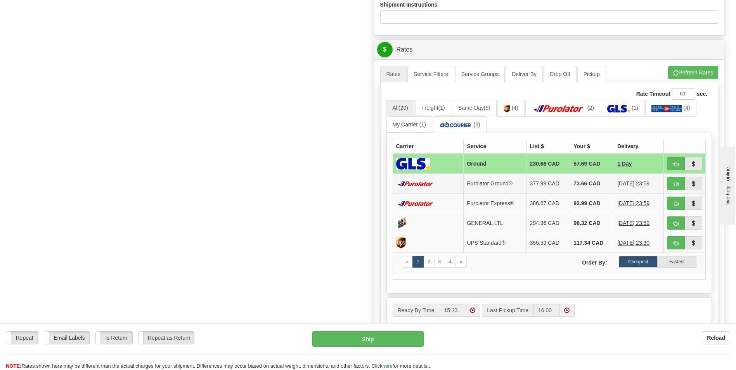
click at [587, 182] on td "73.66 CAD" at bounding box center [592, 184] width 44 height 20
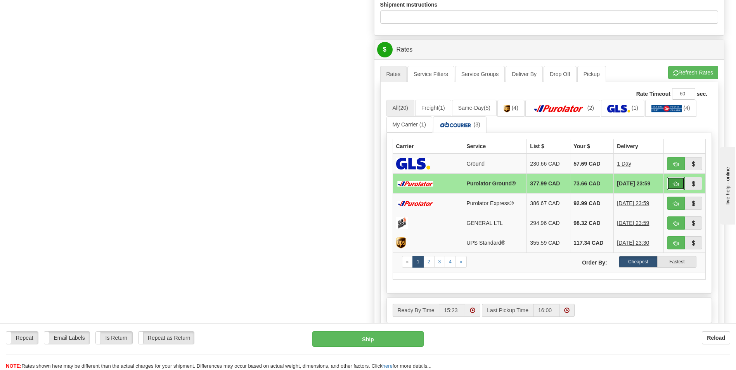
click at [673, 181] on button "button" at bounding box center [676, 183] width 18 height 13
type input "260"
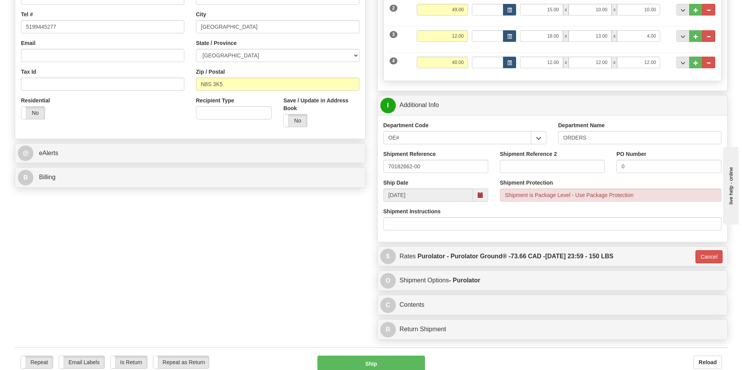
scroll to position [327, 0]
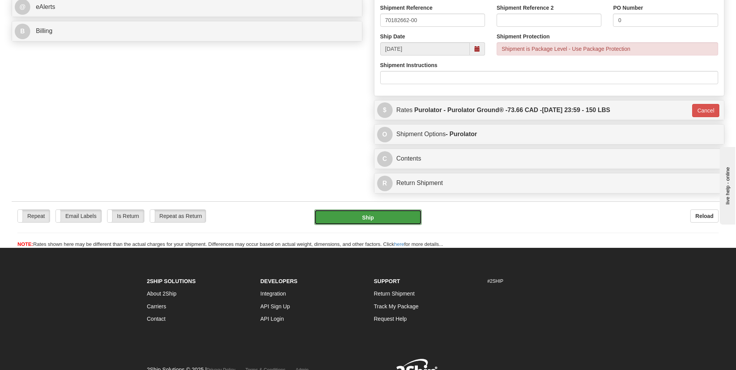
click at [363, 218] on button "Ship" at bounding box center [367, 218] width 107 height 16
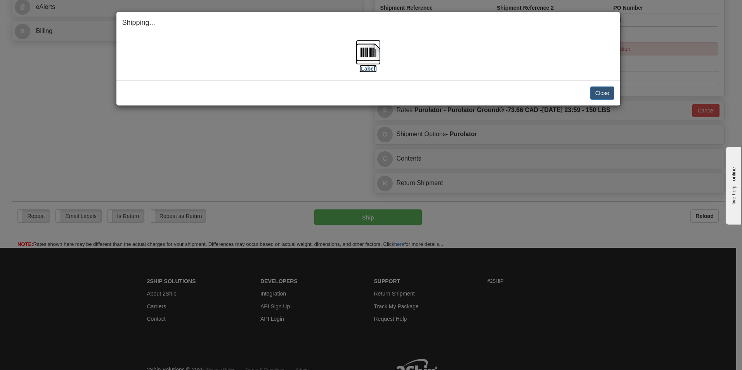
click at [369, 56] on img at bounding box center [368, 52] width 25 height 25
click at [590, 95] on button "Close" at bounding box center [602, 93] width 24 height 13
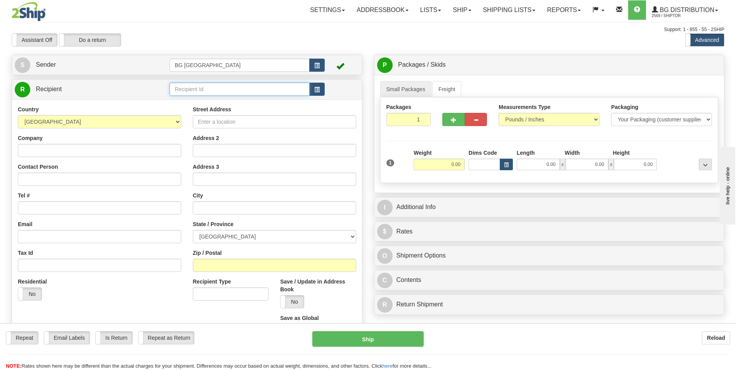
click at [215, 89] on input "text" at bounding box center [240, 89] width 140 height 13
click at [209, 100] on div "60672" at bounding box center [238, 101] width 132 height 9
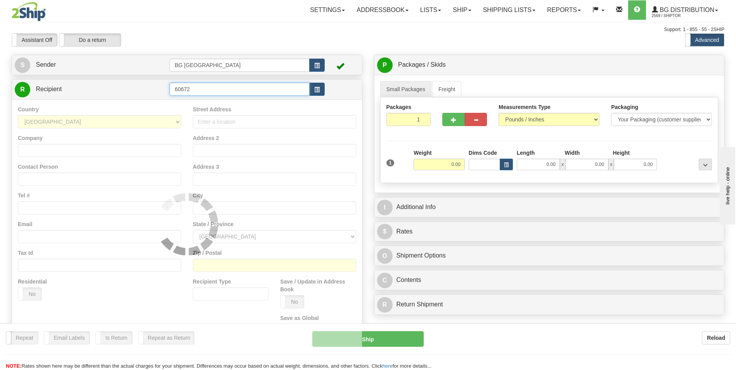
type input "60672"
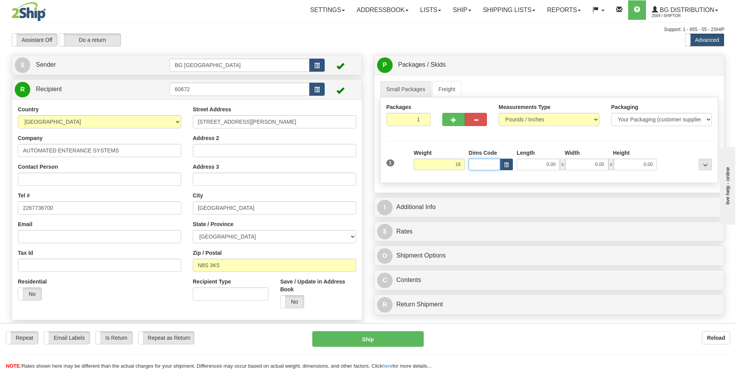
type input "18.00"
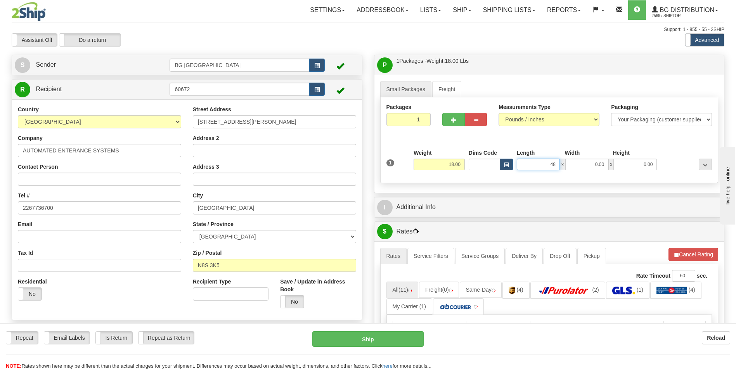
type input "48.00"
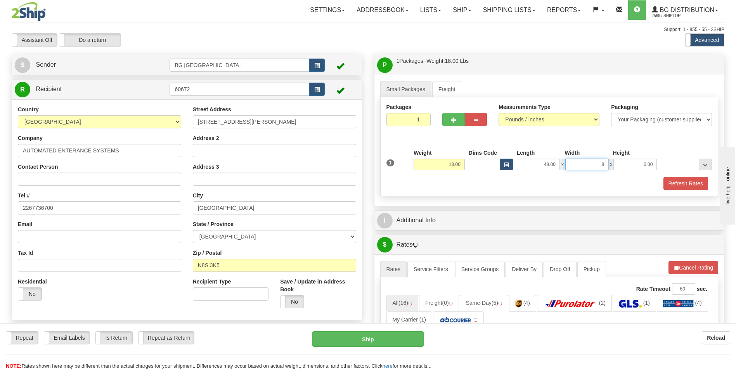
type input "8.00"
type input "2"
type input "2.00"
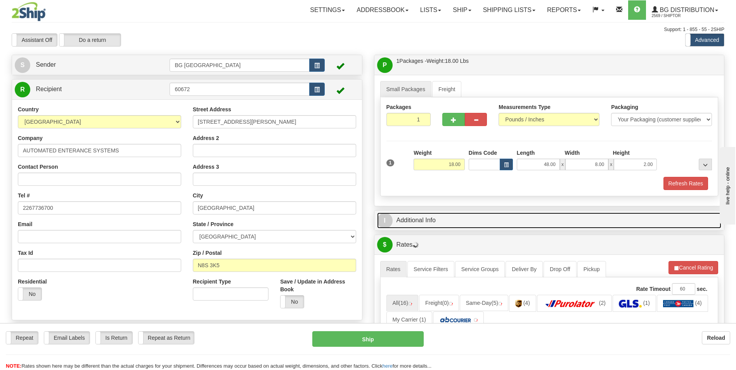
click at [465, 216] on link "I Additional Info" at bounding box center [549, 221] width 345 height 16
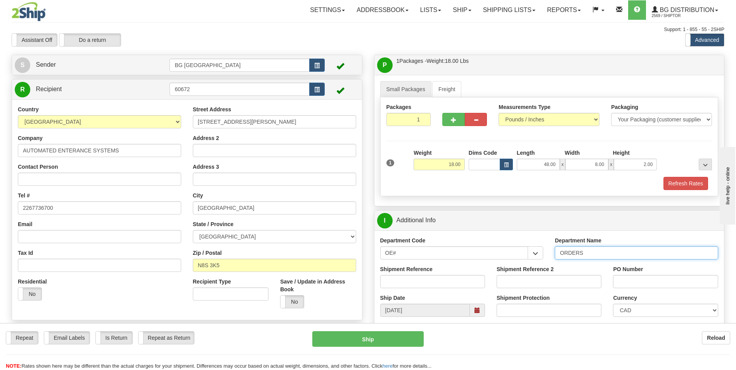
click at [595, 252] on input "ORDERS" at bounding box center [636, 252] width 163 height 13
type input "70181436-00"
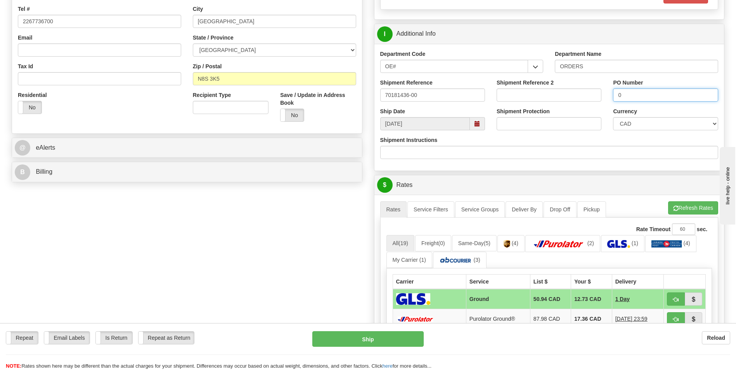
scroll to position [194, 0]
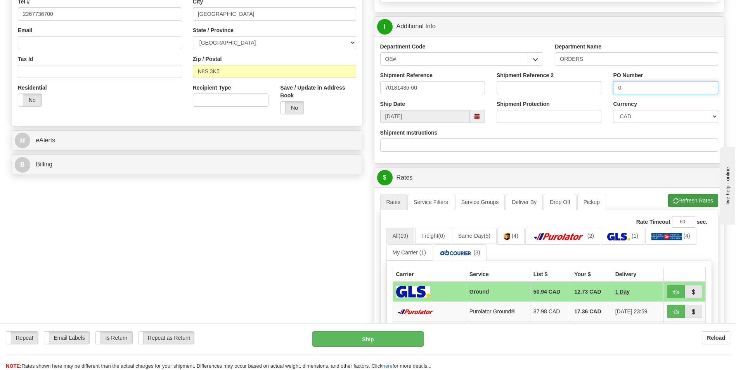
type input "0"
click at [689, 200] on button "Refresh Rates" at bounding box center [693, 200] width 50 height 13
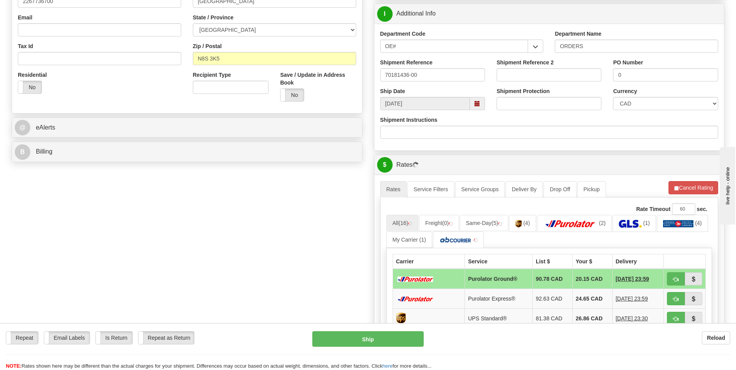
scroll to position [388, 0]
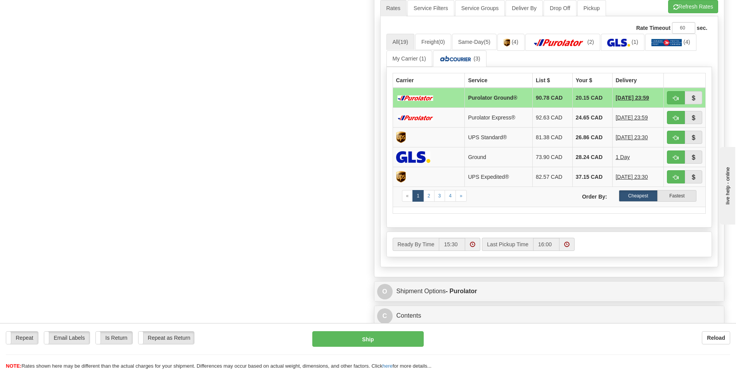
click at [579, 97] on td "20.15 CAD" at bounding box center [592, 98] width 40 height 20
click at [674, 97] on span "button" at bounding box center [675, 98] width 5 height 5
type input "260"
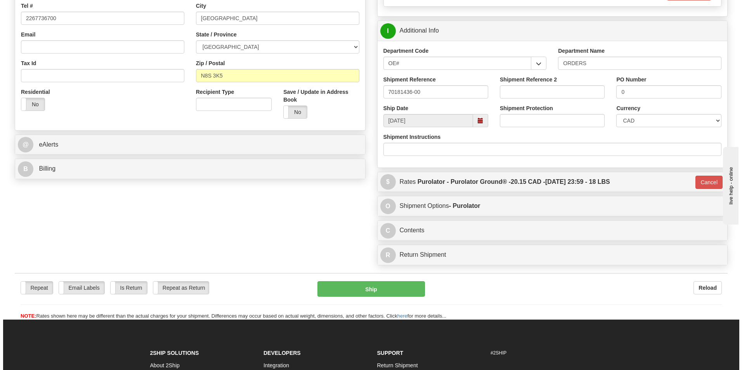
scroll to position [68, 0]
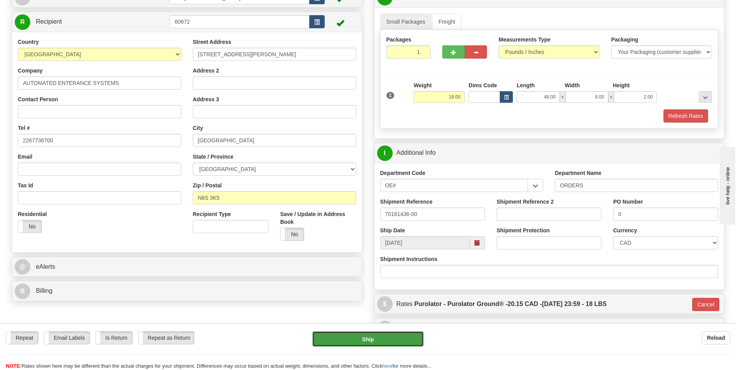
click at [360, 338] on button "Ship" at bounding box center [367, 339] width 111 height 16
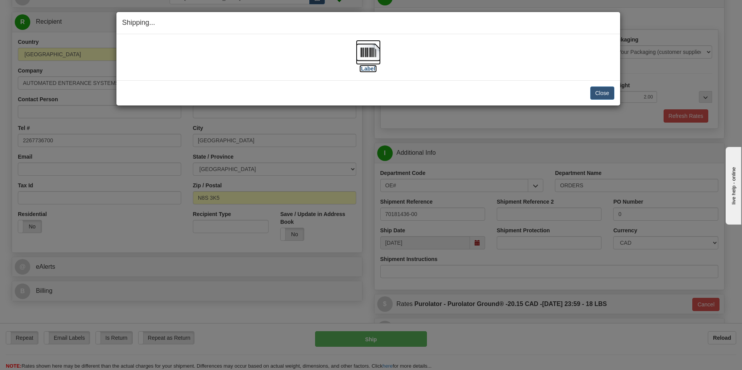
click at [366, 50] on img at bounding box center [368, 52] width 25 height 25
click at [599, 91] on button "Close" at bounding box center [602, 93] width 24 height 13
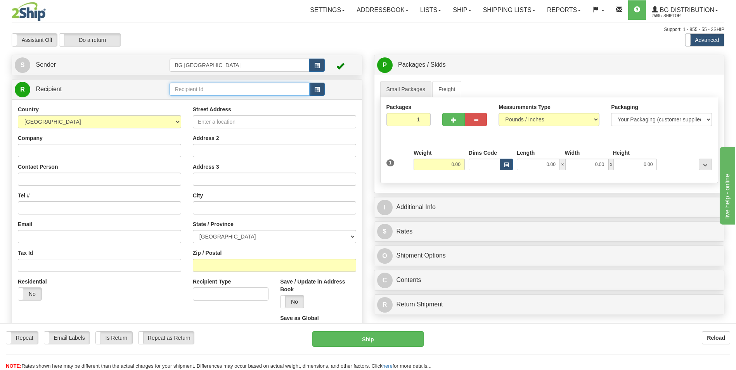
click at [209, 94] on input "text" at bounding box center [240, 89] width 140 height 13
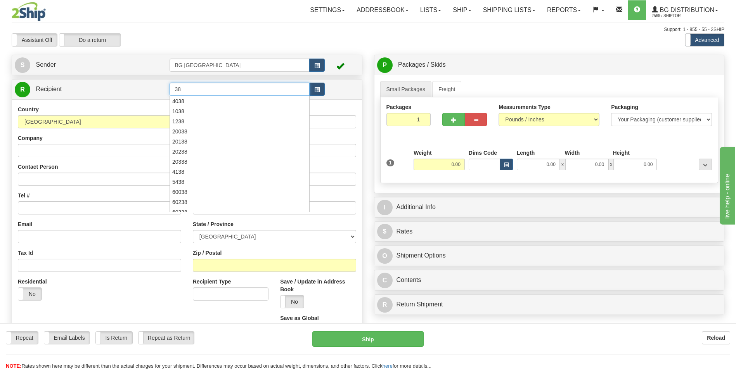
type input "3"
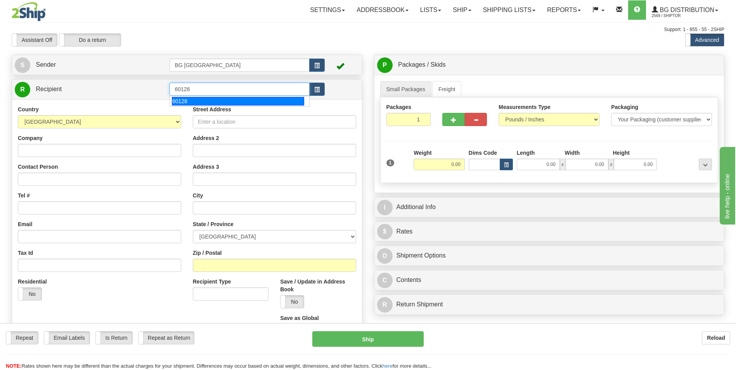
click at [202, 98] on div "60128" at bounding box center [238, 101] width 132 height 9
type input "60128"
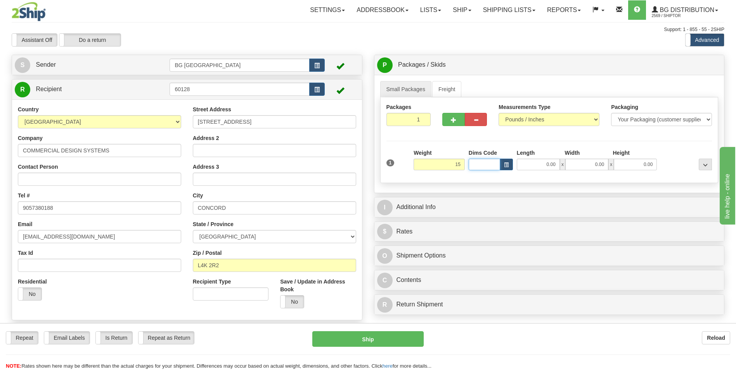
type input "15.00"
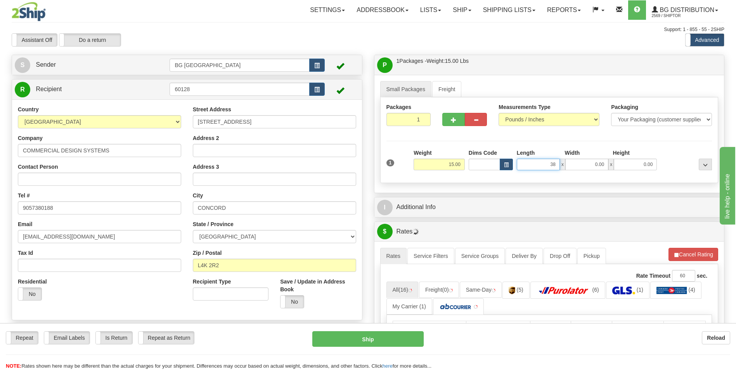
type input "38.00"
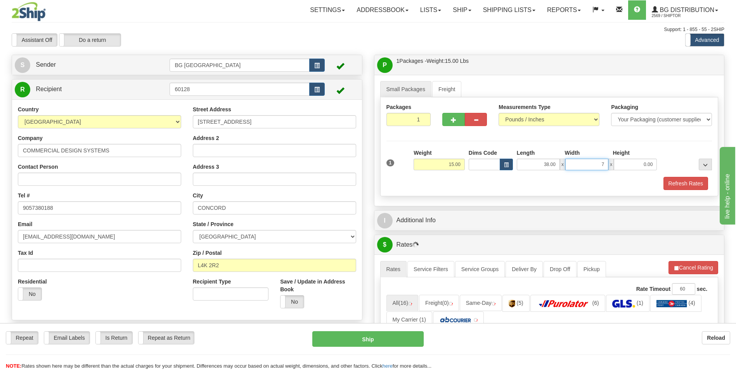
type input "7.00"
type input "4.00"
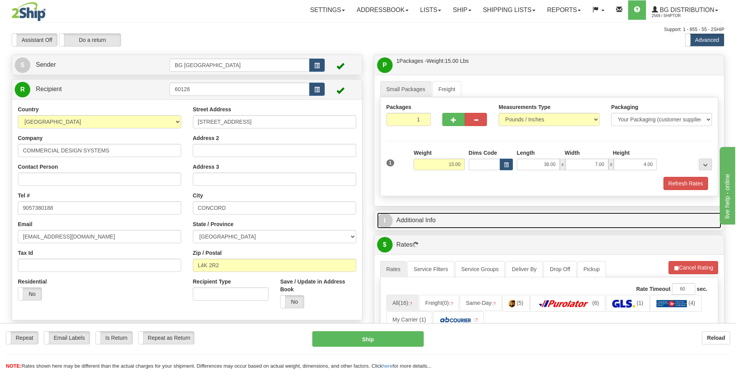
click at [433, 217] on link "I Additional Info" at bounding box center [549, 221] width 345 height 16
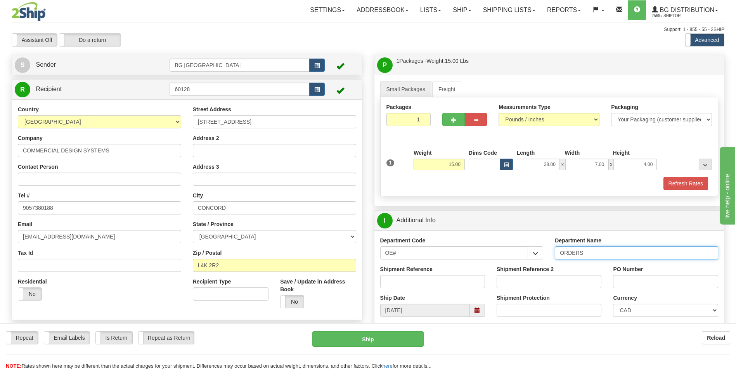
click at [600, 258] on input "ORDERS" at bounding box center [636, 252] width 163 height 13
type input "70182294-00"
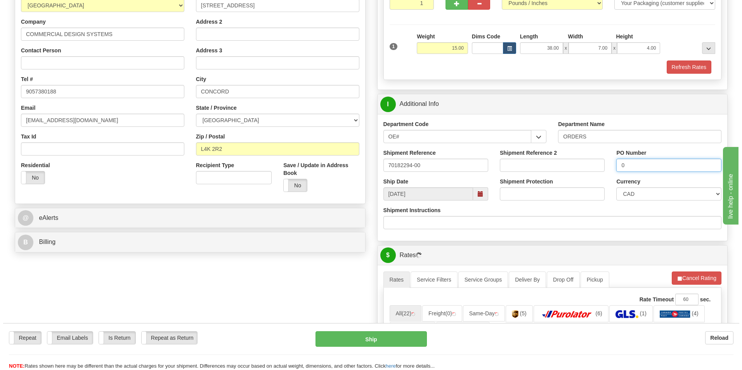
scroll to position [233, 0]
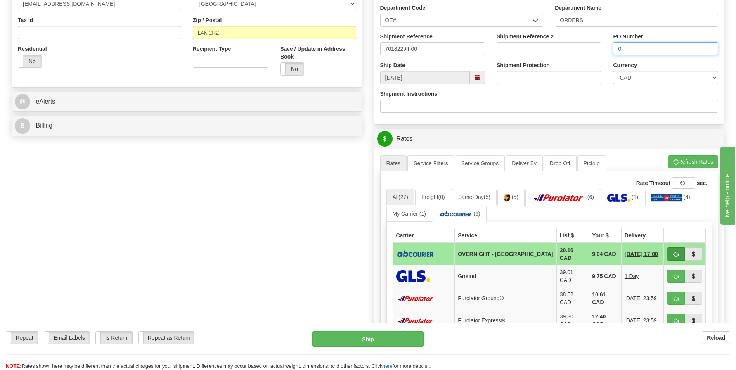
type input "0"
click at [681, 255] on button "button" at bounding box center [676, 254] width 18 height 13
type input "4"
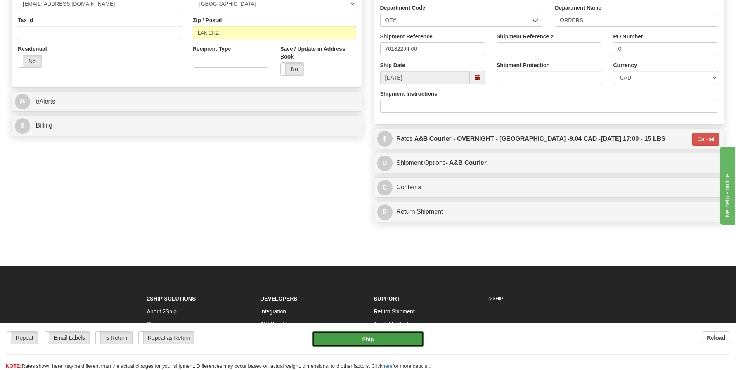
click at [325, 340] on button "Ship" at bounding box center [367, 339] width 111 height 16
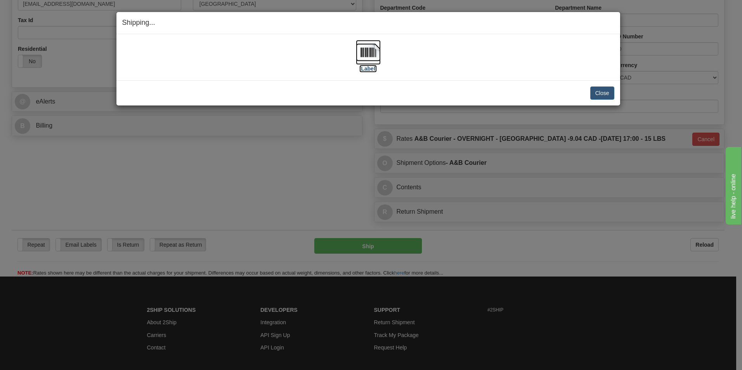
click at [370, 51] on img at bounding box center [368, 52] width 25 height 25
click at [596, 90] on button "Close" at bounding box center [602, 93] width 24 height 13
